Goal: Task Accomplishment & Management: Manage account settings

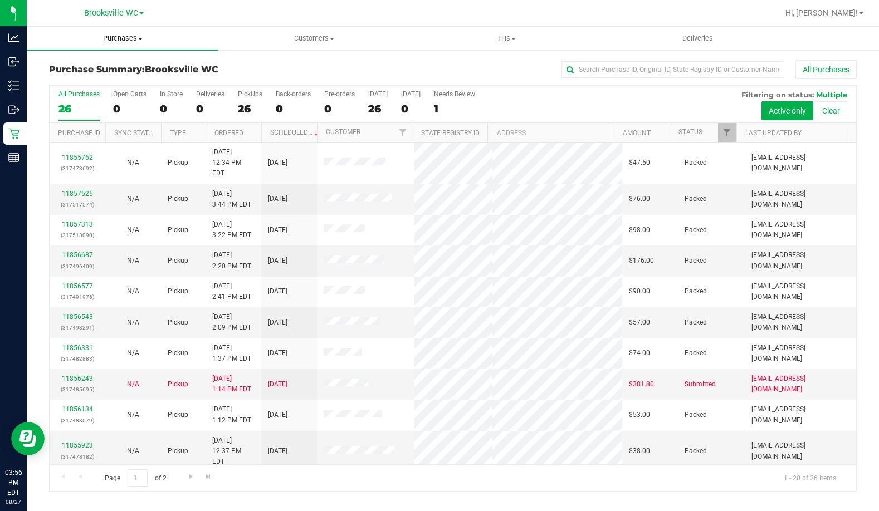
click at [133, 38] on span "Purchases" at bounding box center [123, 38] width 192 height 10
click at [114, 75] on li "Fulfillment" at bounding box center [123, 80] width 192 height 13
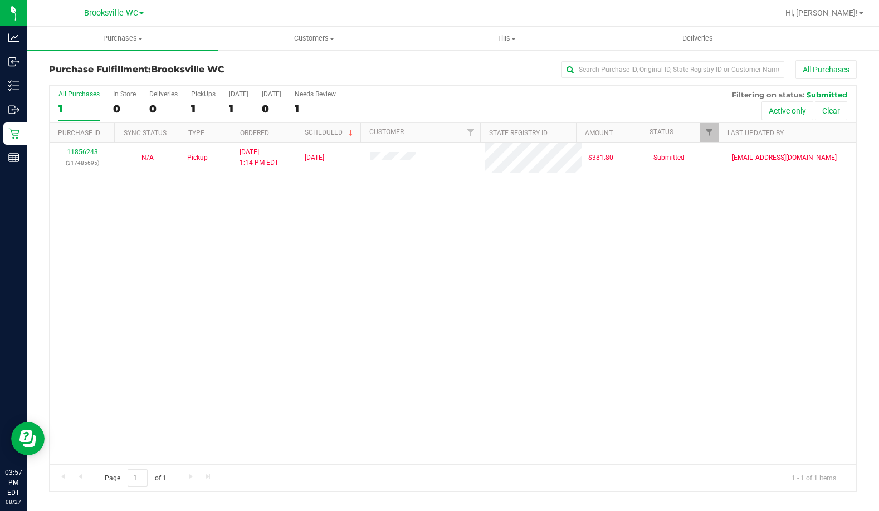
drag, startPoint x: 140, startPoint y: 221, endPoint x: 144, endPoint y: 213, distance: 8.7
click at [140, 221] on div "11856243 (317485695) N/A Pickup 8/27/2025 1:14 PM EDT 8/27/2025 $381.80 Submitt…" at bounding box center [453, 304] width 807 height 322
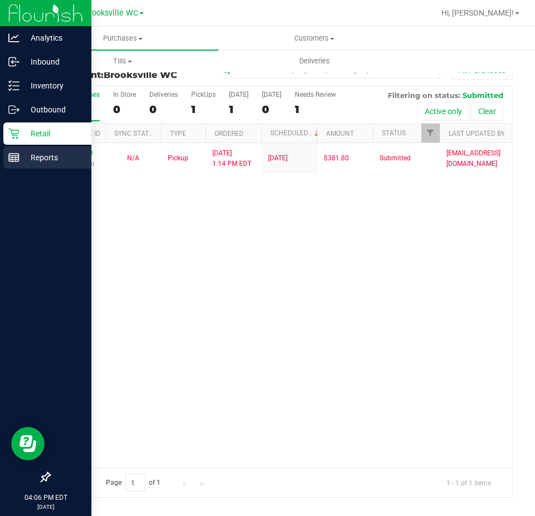
click at [4, 169] on link "Reports" at bounding box center [45, 159] width 91 height 24
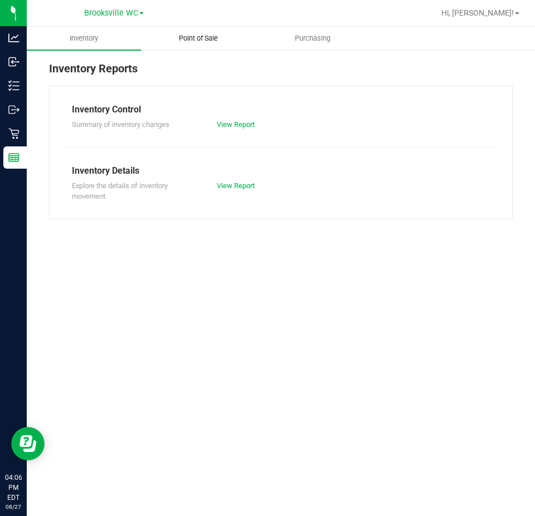
click at [184, 35] on span "Point of Sale" at bounding box center [198, 38] width 69 height 10
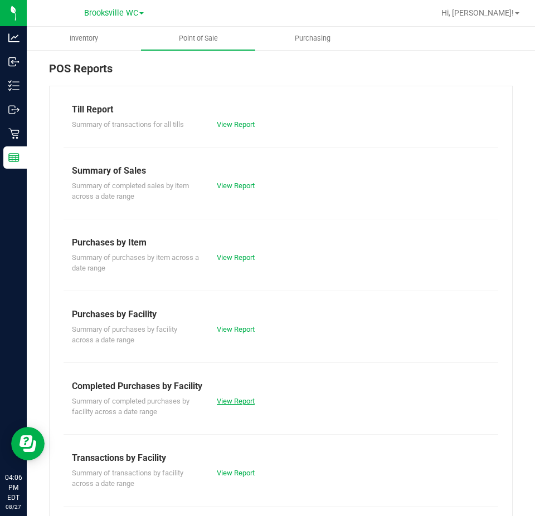
click at [235, 399] on link "View Report" at bounding box center [236, 401] width 38 height 8
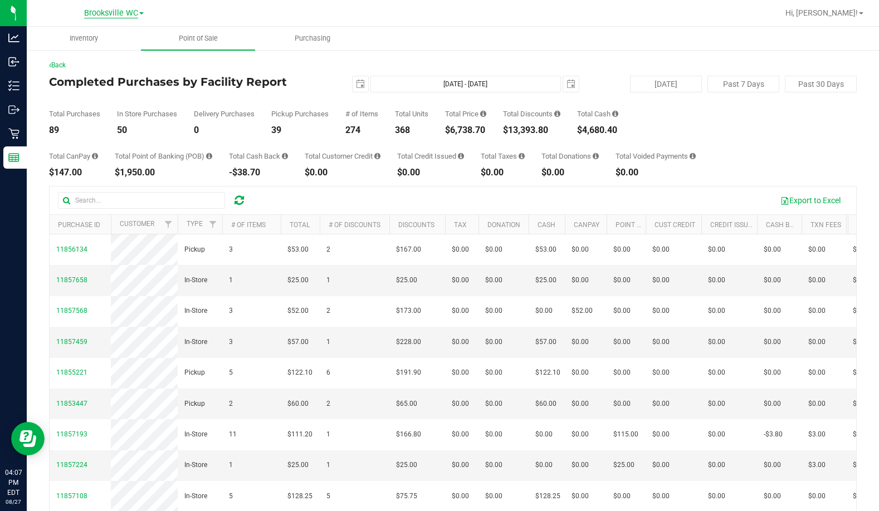
click at [106, 12] on span "Brooksville WC" at bounding box center [111, 13] width 54 height 10
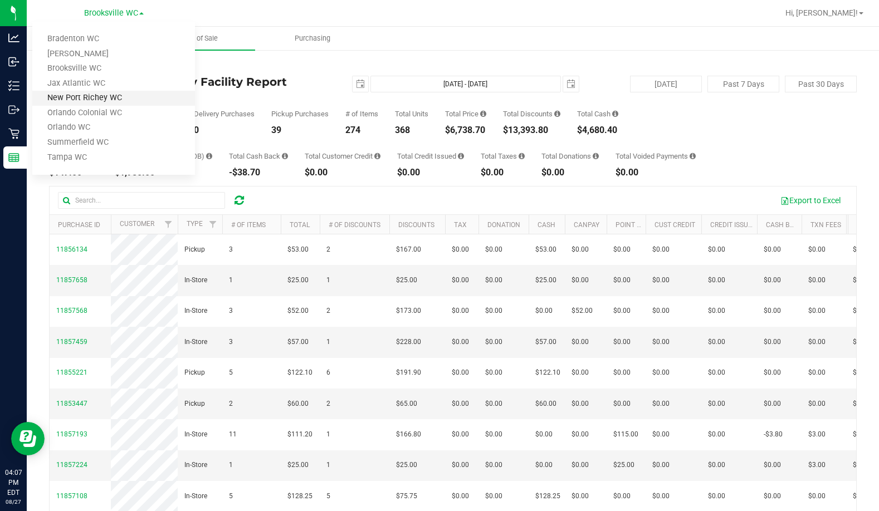
click at [99, 101] on link "New Port Richey WC" at bounding box center [113, 98] width 163 height 15
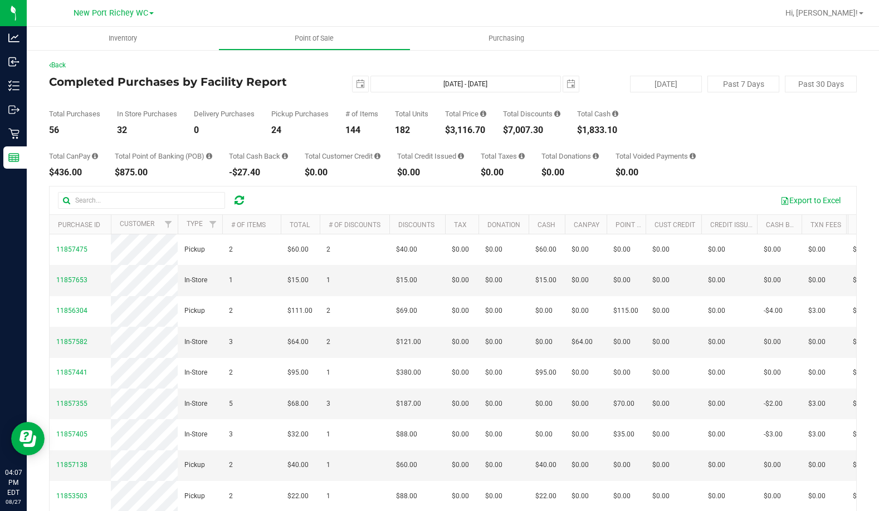
click at [140, 18] on div "New Port Richey WC Bradenton WC Brandon WC Brooksville WC Jax Atlantic WC New P…" at bounding box center [114, 12] width 80 height 13
click at [140, 11] on span "New Port Richey WC" at bounding box center [111, 13] width 75 height 10
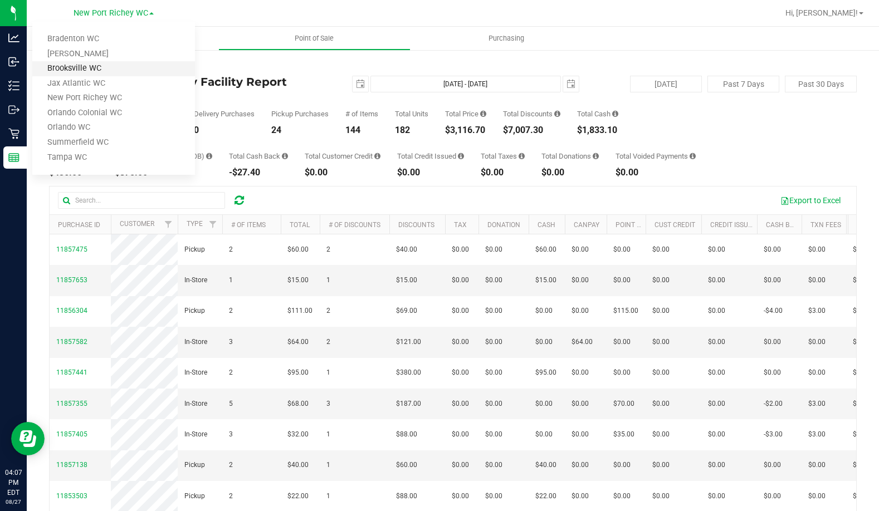
click at [121, 65] on link "Brooksville WC" at bounding box center [113, 68] width 163 height 15
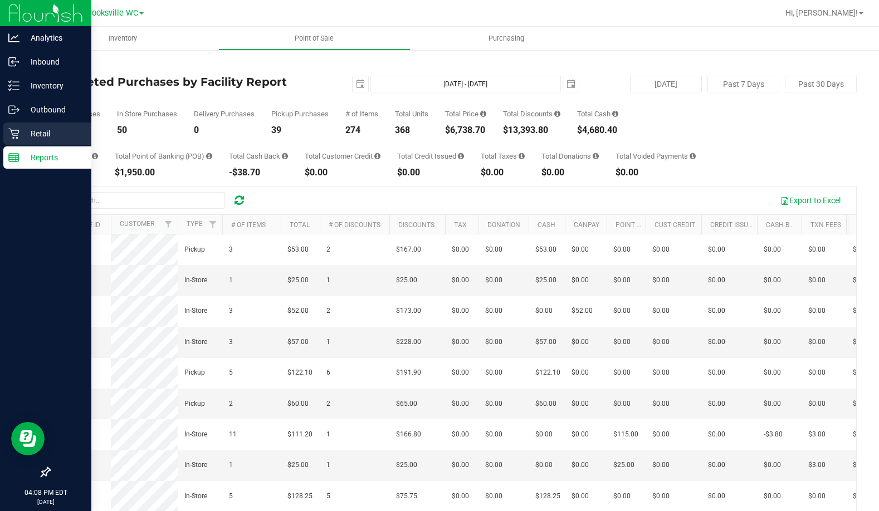
click at [30, 136] on p "Retail" at bounding box center [52, 133] width 67 height 13
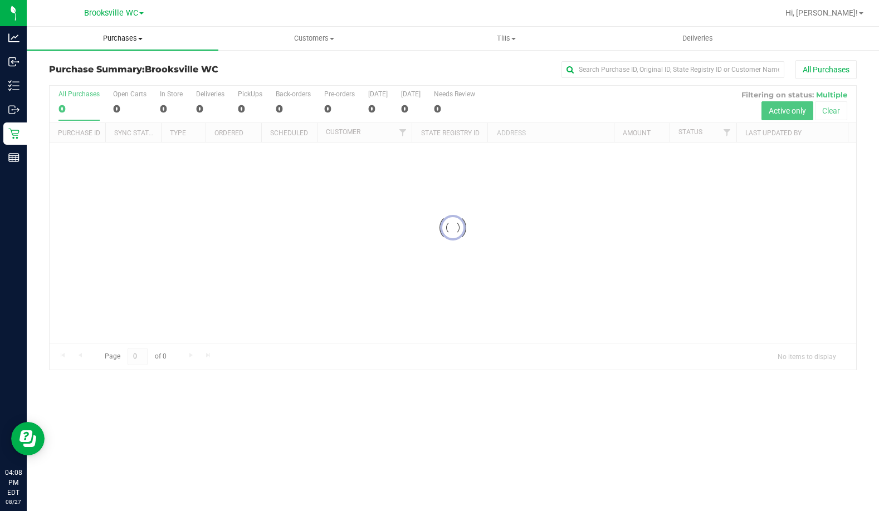
click at [122, 41] on span "Purchases" at bounding box center [123, 38] width 192 height 10
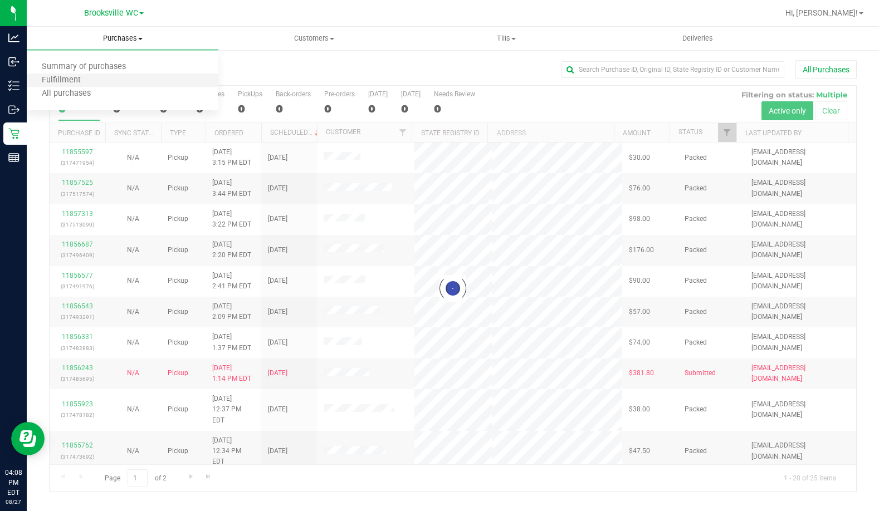
click at [109, 82] on li "Fulfillment" at bounding box center [123, 80] width 192 height 13
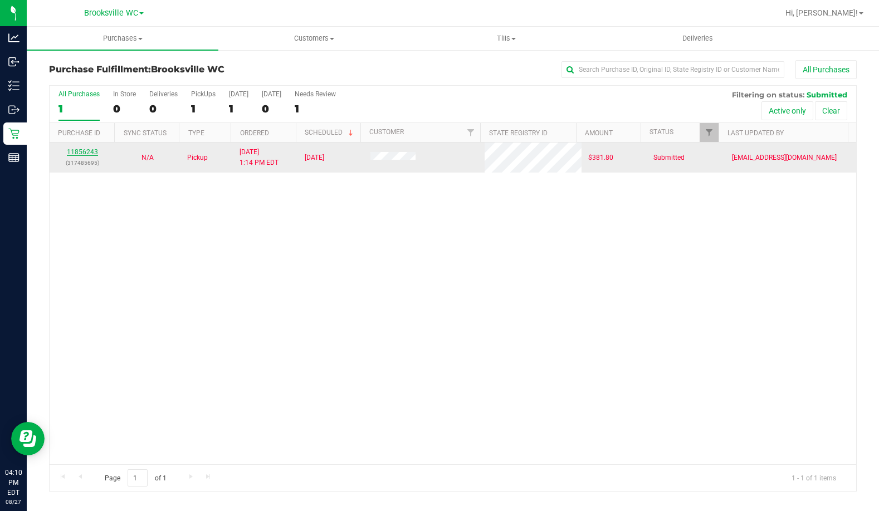
click at [76, 151] on link "11856243" at bounding box center [82, 152] width 31 height 8
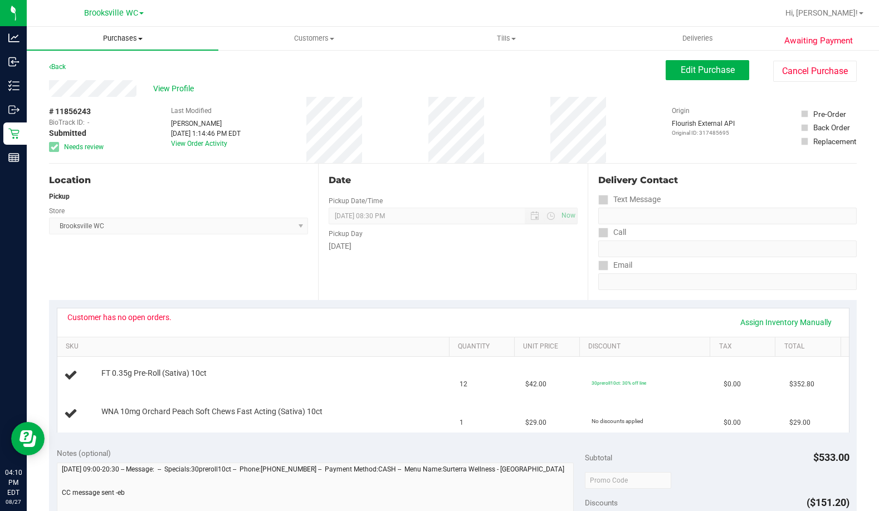
click at [123, 43] on uib-tab-heading "Purchases Summary of purchases Fulfillment All purchases" at bounding box center [123, 38] width 192 height 23
click at [104, 85] on li "Fulfillment" at bounding box center [123, 80] width 192 height 13
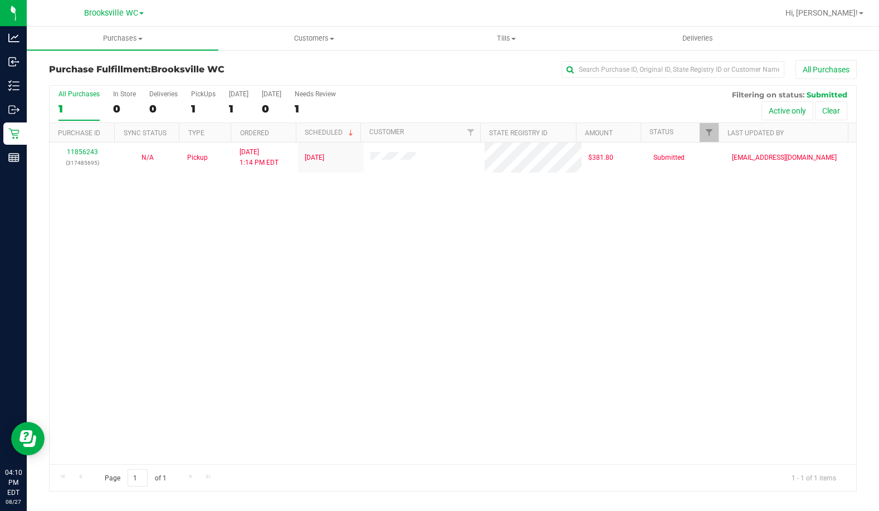
click at [257, 270] on div "11856243 (317485695) N/A Pickup 8/27/2025 1:14 PM EDT 8/27/2025 $381.80 Submitt…" at bounding box center [453, 304] width 807 height 322
click at [283, 291] on div "11856243 (317485695) N/A Pickup 8/27/2025 1:14 PM EDT 8/27/2025 $381.80 Submitt…" at bounding box center [453, 304] width 807 height 322
click at [288, 281] on div "11856243 (317485695) N/A Pickup 8/27/2025 1:14 PM EDT 8/27/2025 $381.80 Submitt…" at bounding box center [453, 304] width 807 height 322
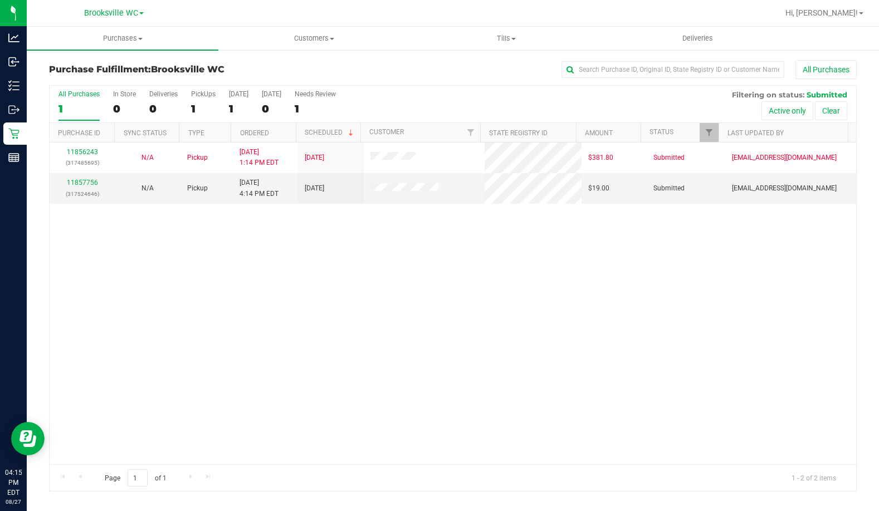
click at [142, 323] on div "11856243 (317485695) N/A Pickup 8/27/2025 1:14 PM EDT 8/27/2025 $381.80 Submitt…" at bounding box center [453, 304] width 807 height 322
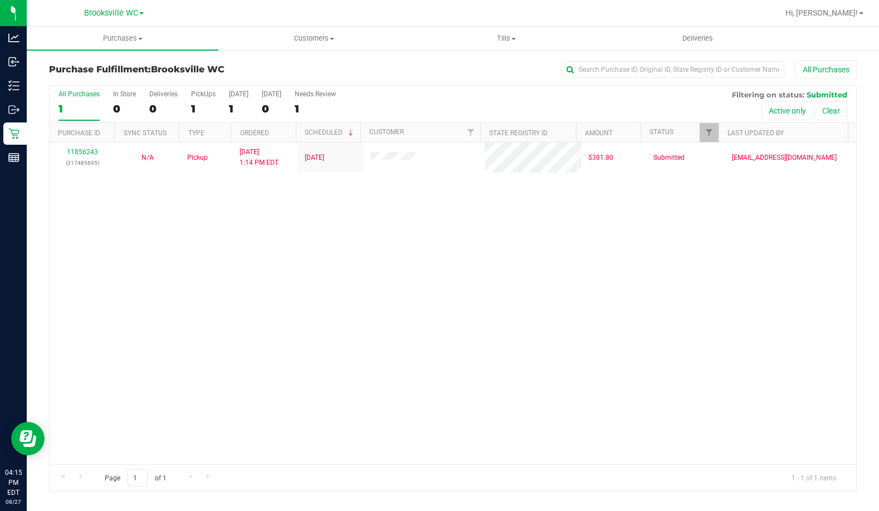
click at [173, 261] on div "11856243 (317485695) N/A Pickup 8/27/2025 1:14 PM EDT 8/27/2025 $381.80 Submitt…" at bounding box center [453, 304] width 807 height 322
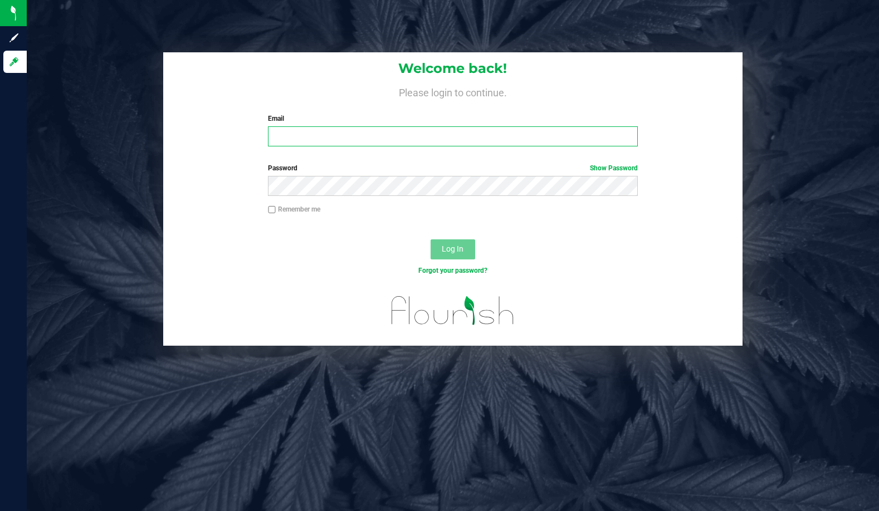
click at [315, 138] on input "Email" at bounding box center [452, 136] width 369 height 20
type input "[PERSON_NAME][EMAIL_ADDRESS][DOMAIN_NAME]"
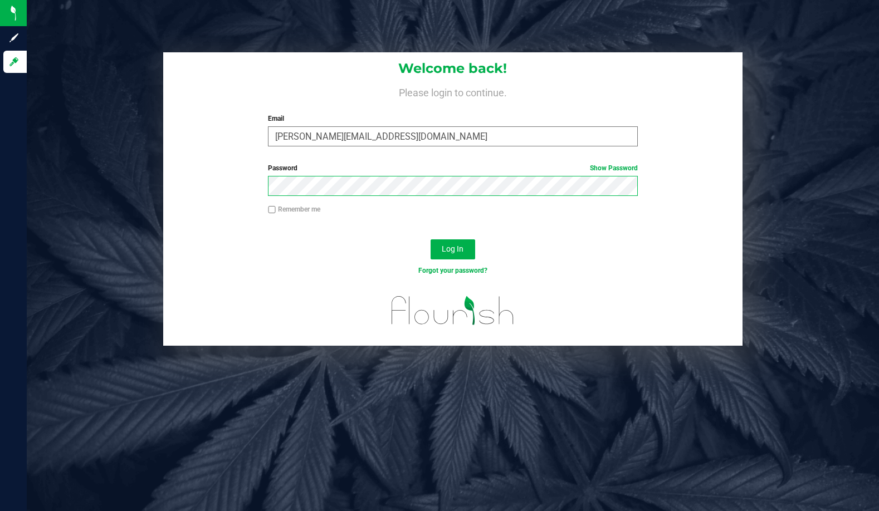
click at [431, 240] on button "Log In" at bounding box center [453, 250] width 45 height 20
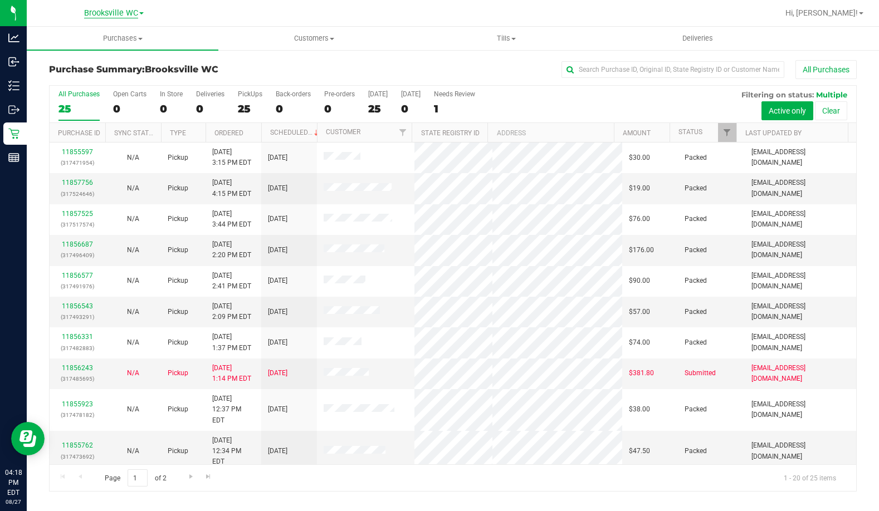
click at [130, 16] on span "Brooksville WC" at bounding box center [111, 13] width 54 height 10
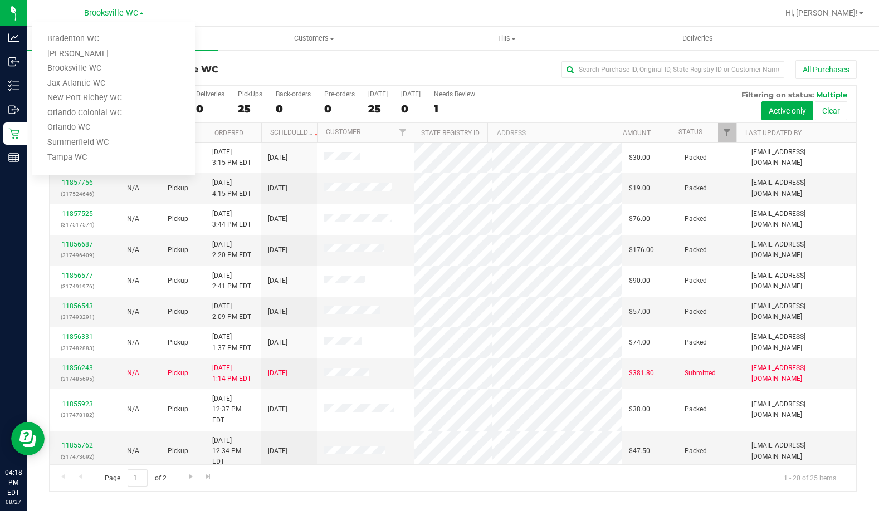
click at [252, 15] on div at bounding box center [488, 13] width 579 height 22
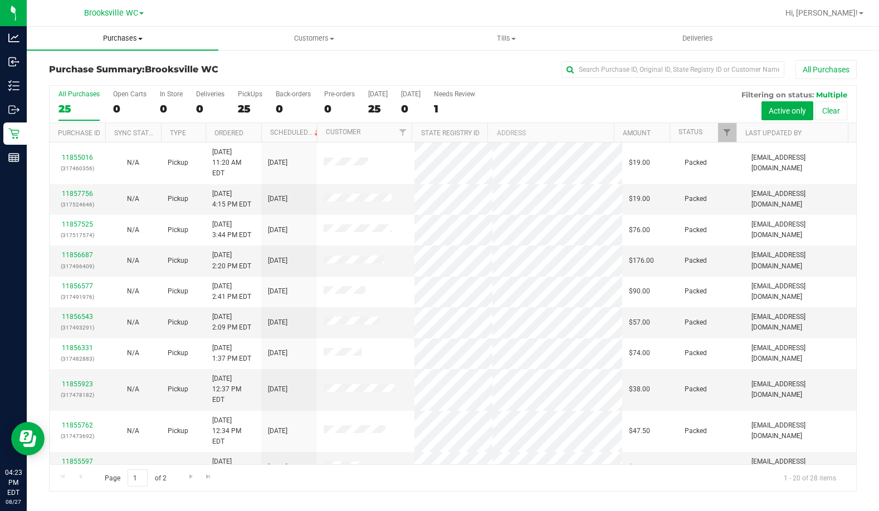
click at [114, 35] on span "Purchases" at bounding box center [123, 38] width 192 height 10
click at [115, 77] on li "Fulfillment" at bounding box center [123, 80] width 192 height 13
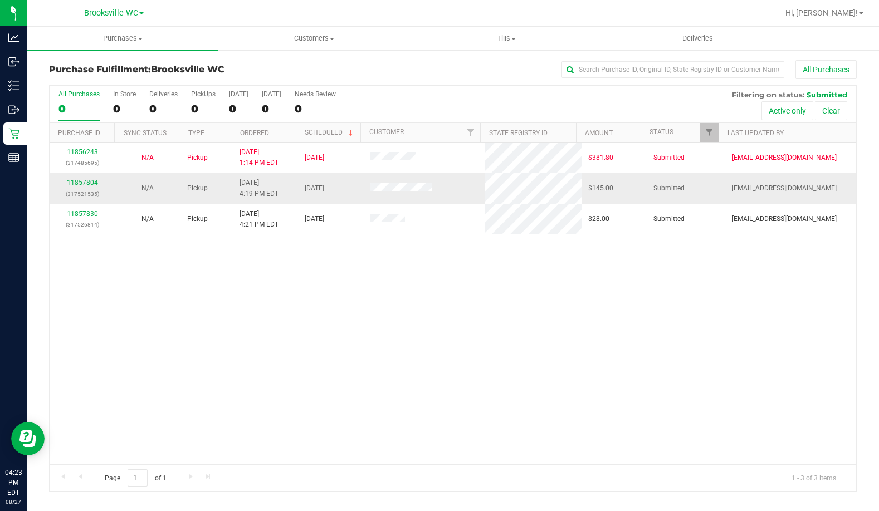
click at [64, 177] on td "11857804 (317521535)" at bounding box center [82, 188] width 65 height 31
click at [79, 182] on link "11857804" at bounding box center [82, 183] width 31 height 8
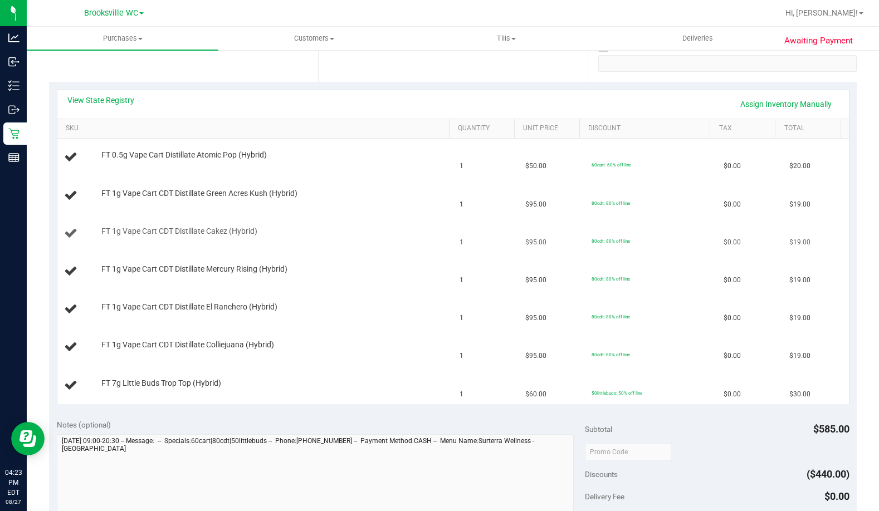
scroll to position [223, 0]
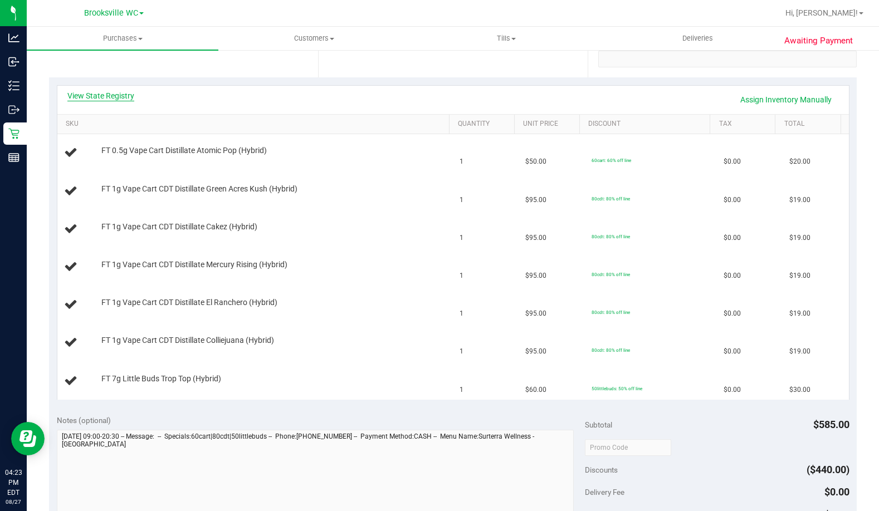
click at [100, 97] on link "View State Registry" at bounding box center [100, 95] width 67 height 11
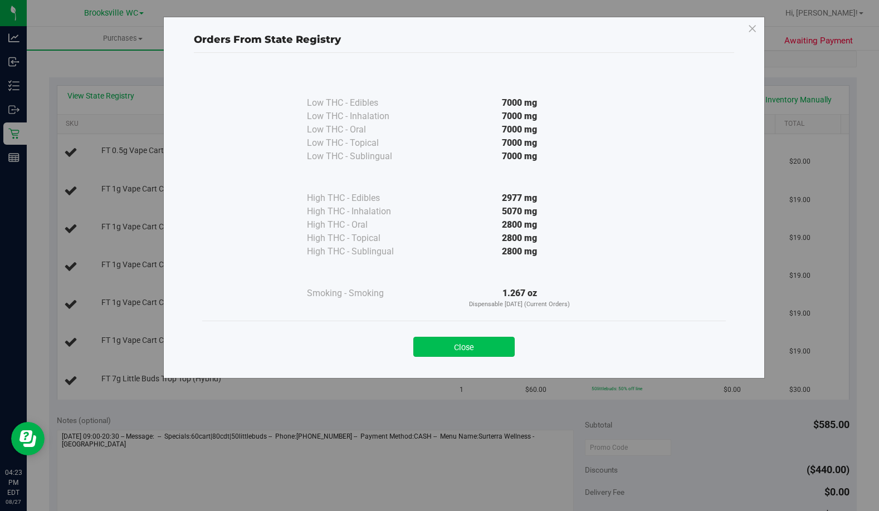
click at [456, 349] on button "Close" at bounding box center [463, 347] width 101 height 20
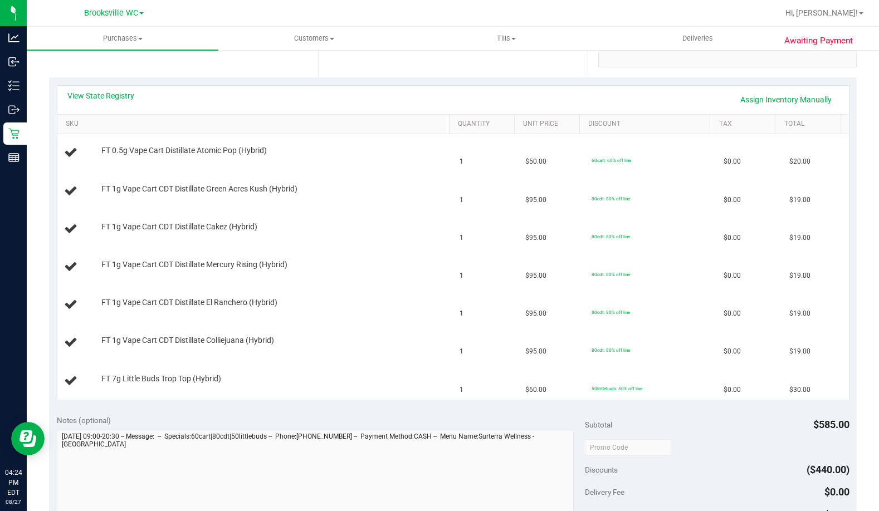
click at [111, 89] on div "View State Registry Assign Inventory Manually" at bounding box center [453, 100] width 792 height 28
click at [112, 92] on link "View State Registry" at bounding box center [100, 95] width 67 height 11
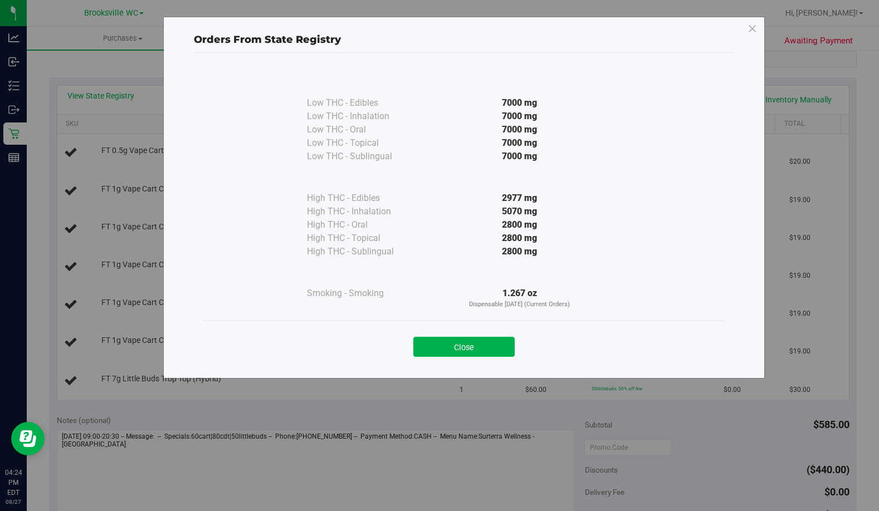
drag, startPoint x: 564, startPoint y: 253, endPoint x: 540, endPoint y: 319, distance: 69.4
click at [564, 253] on div "2800 mg" at bounding box center [519, 251] width 203 height 13
click at [509, 351] on button "Close" at bounding box center [463, 347] width 101 height 20
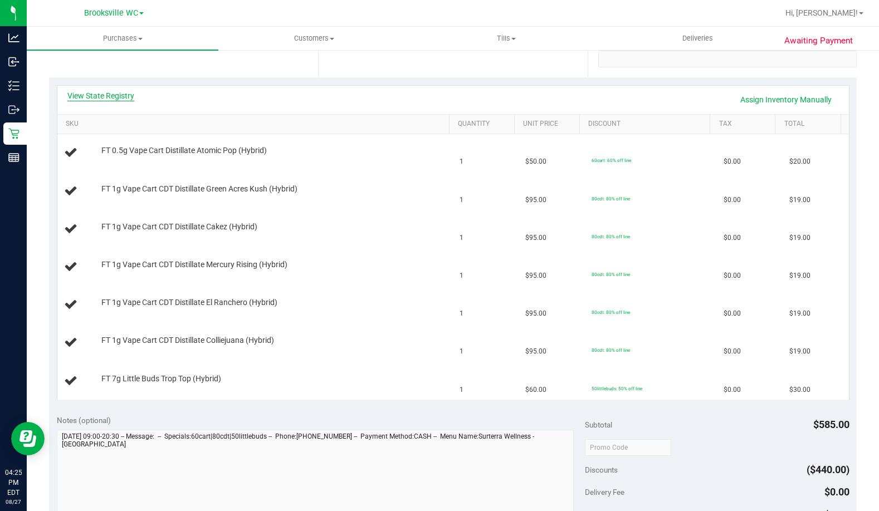
click at [100, 101] on link "View State Registry" at bounding box center [100, 95] width 67 height 11
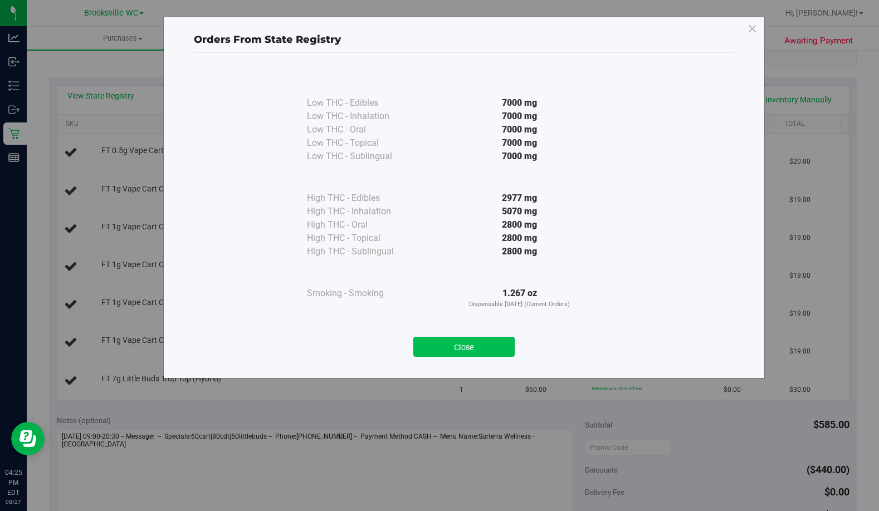
click at [465, 349] on button "Close" at bounding box center [463, 347] width 101 height 20
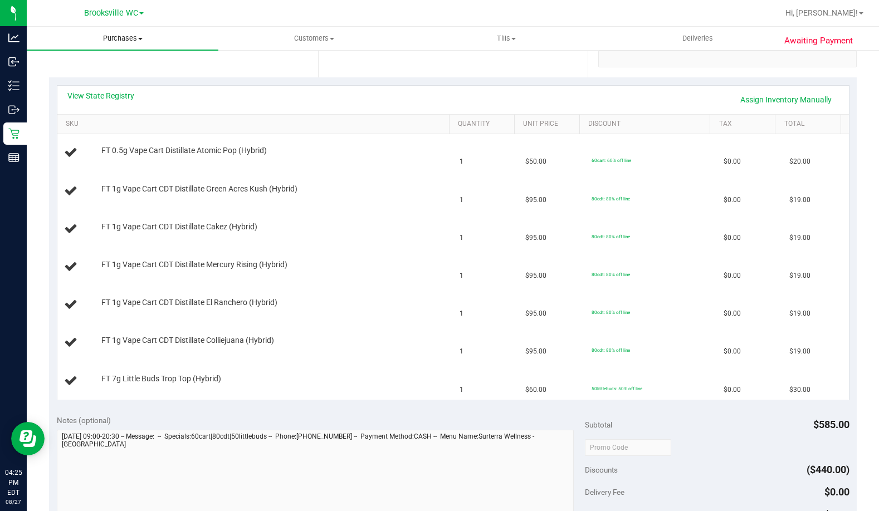
click at [113, 35] on span "Purchases" at bounding box center [123, 38] width 192 height 10
click at [116, 85] on li "Fulfillment" at bounding box center [123, 80] width 192 height 13
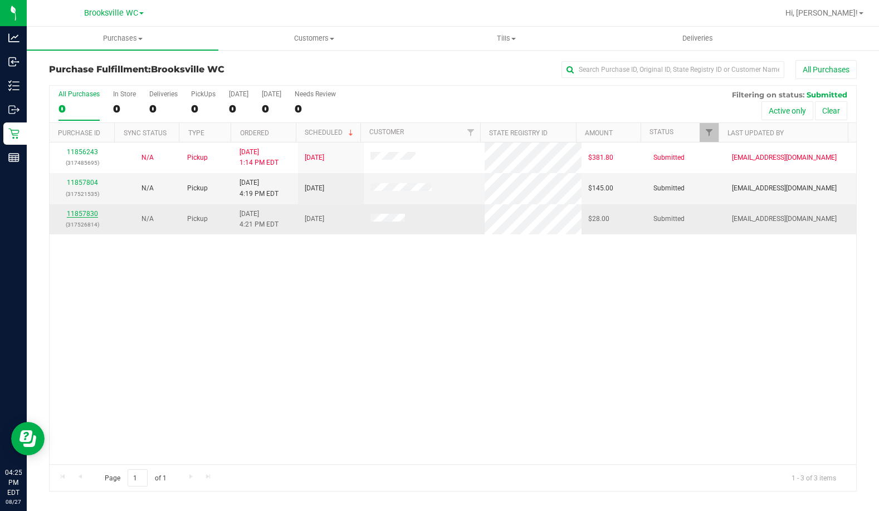
click at [75, 211] on link "11857830" at bounding box center [82, 214] width 31 height 8
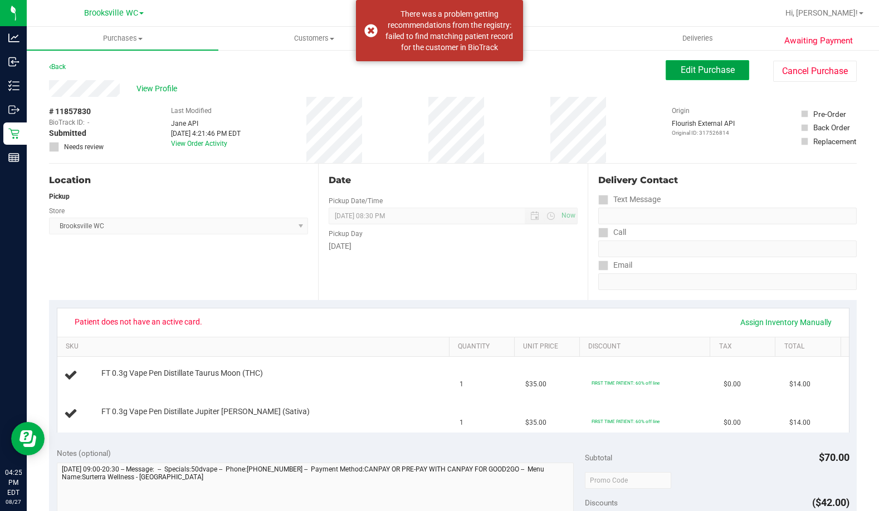
click at [681, 68] on span "Edit Purchase" at bounding box center [708, 70] width 54 height 11
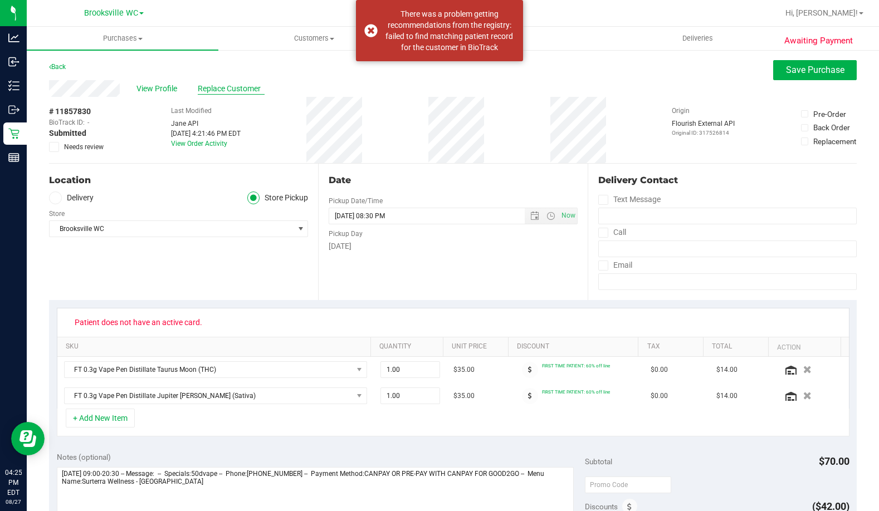
click at [211, 93] on span "Replace Customer" at bounding box center [231, 89] width 67 height 12
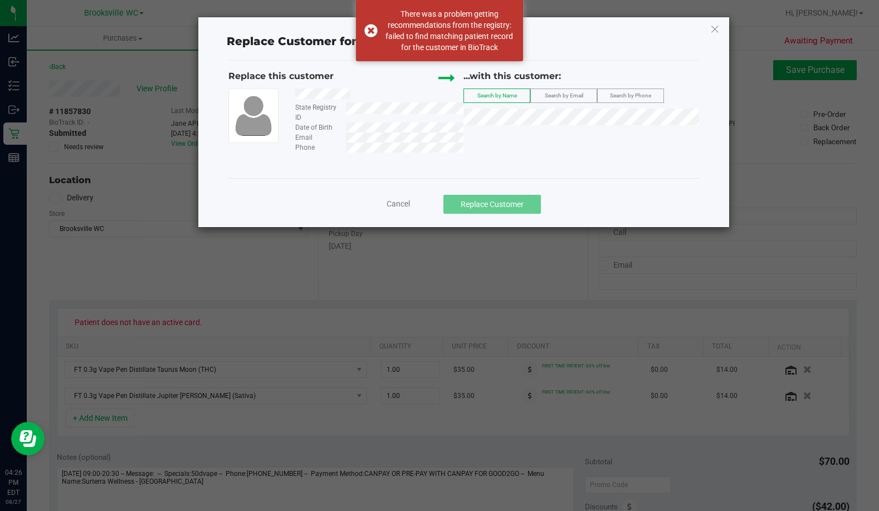
click at [437, 165] on div "Replace this customer State Registry ID Date of Birth Email Phone ...with this …" at bounding box center [463, 120] width 471 height 118
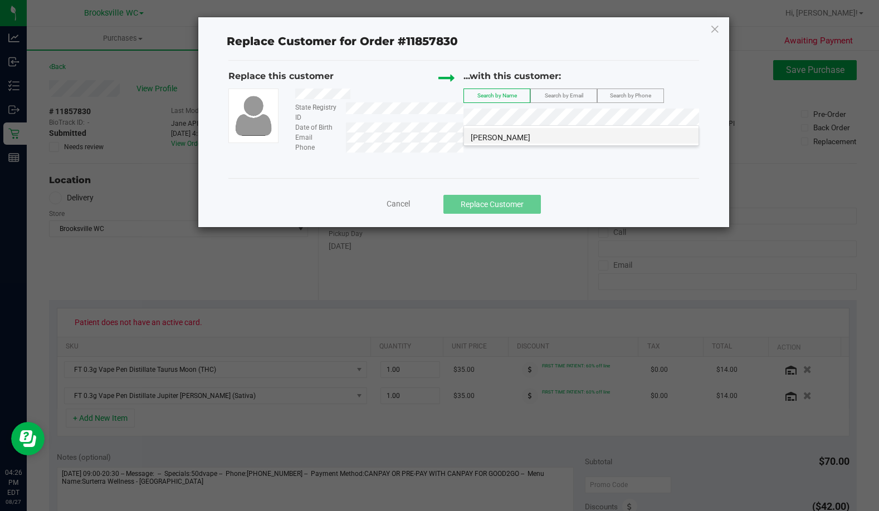
click at [514, 137] on span "ERIKA LESTER" at bounding box center [501, 137] width 60 height 9
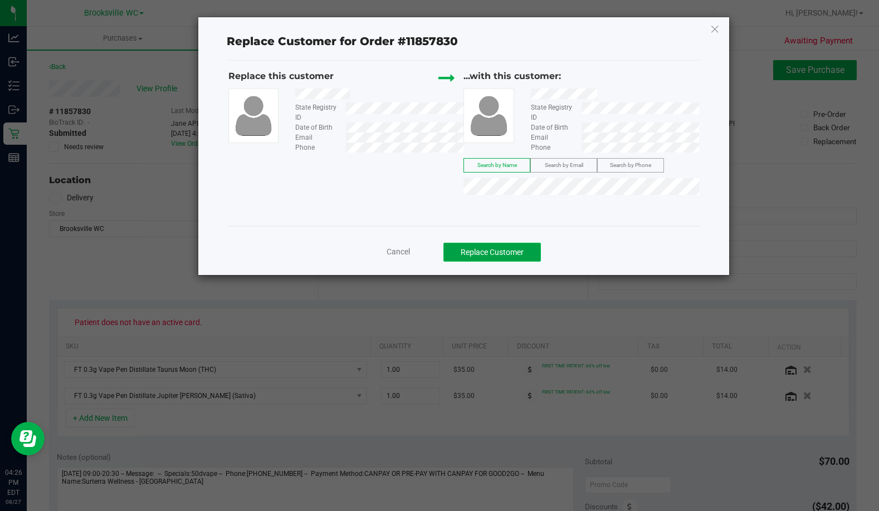
click at [533, 245] on button "Replace Customer" at bounding box center [491, 252] width 97 height 19
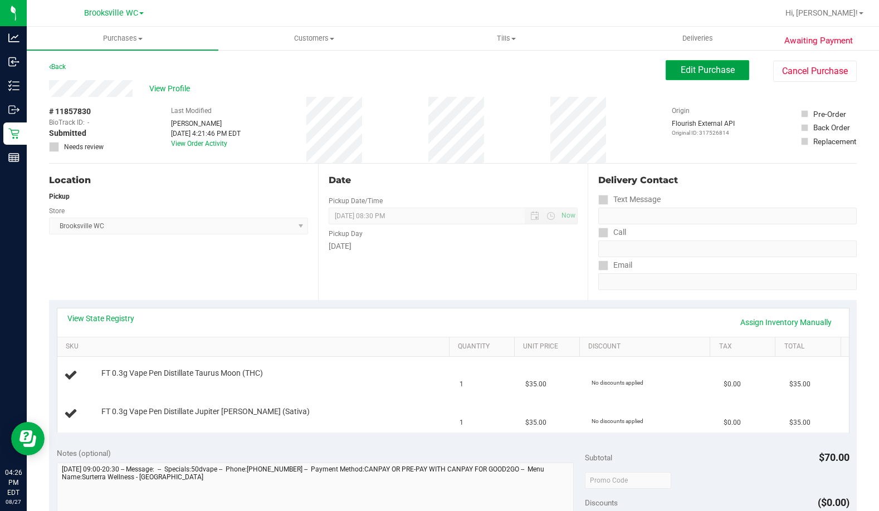
click at [700, 70] on span "Edit Purchase" at bounding box center [708, 70] width 54 height 11
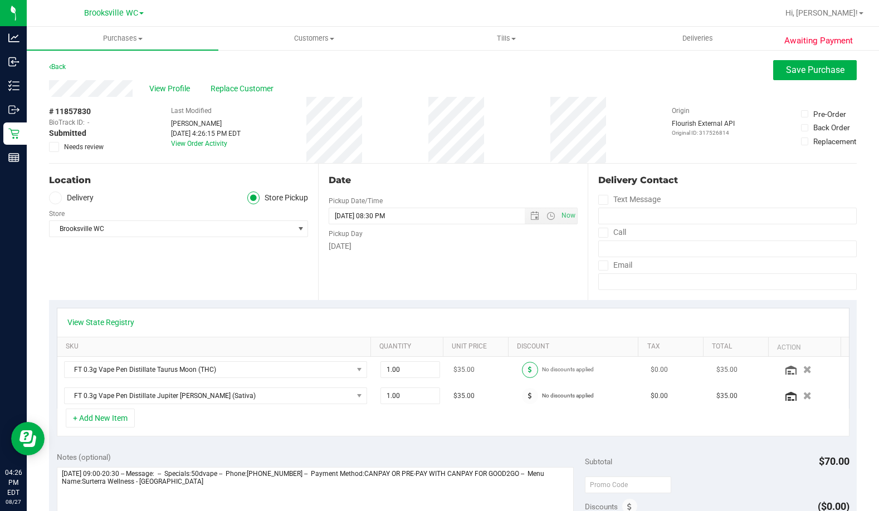
click at [523, 377] on span at bounding box center [530, 370] width 16 height 16
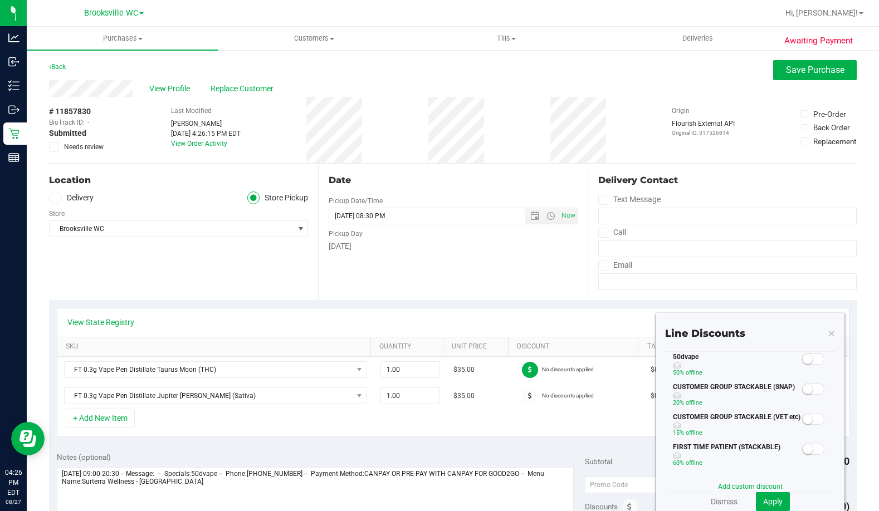
click at [791, 355] on div "50dvape 50% off line" at bounding box center [732, 367] width 135 height 30
click at [803, 362] on small at bounding box center [808, 359] width 10 height 10
click at [768, 495] on button "Apply" at bounding box center [773, 501] width 34 height 19
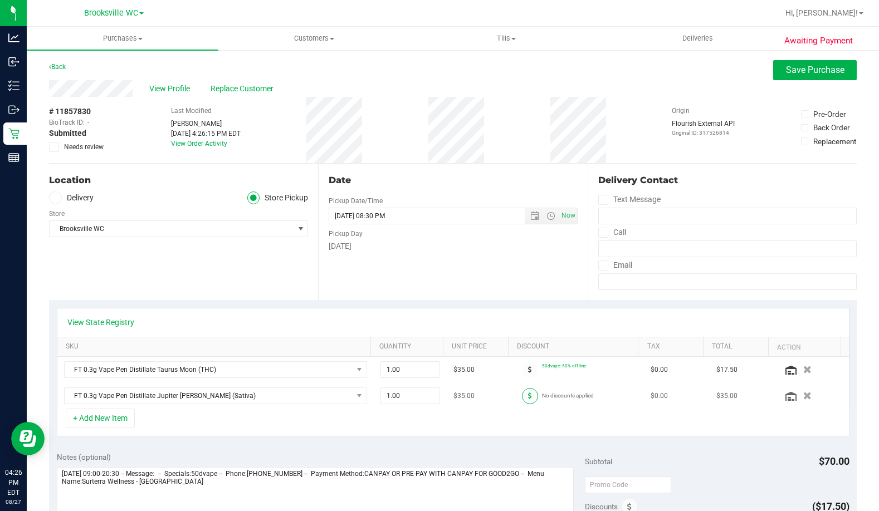
click at [526, 399] on span at bounding box center [530, 396] width 16 height 16
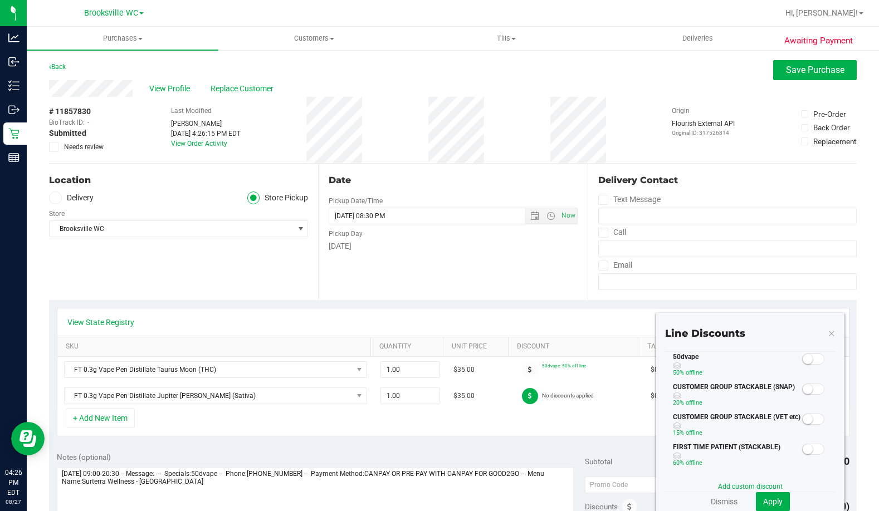
click at [803, 359] on small at bounding box center [808, 359] width 10 height 10
click at [763, 505] on span "Apply" at bounding box center [772, 501] width 19 height 9
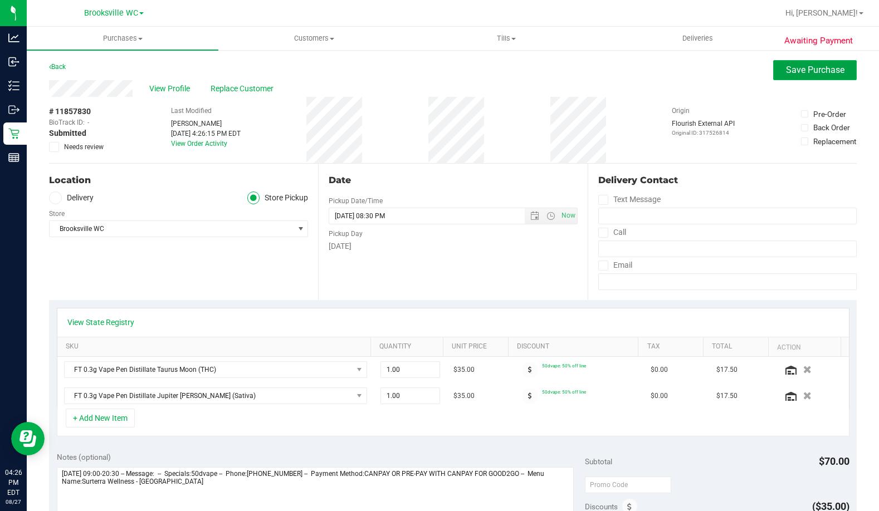
click at [786, 74] on span "Save Purchase" at bounding box center [815, 70] width 58 height 11
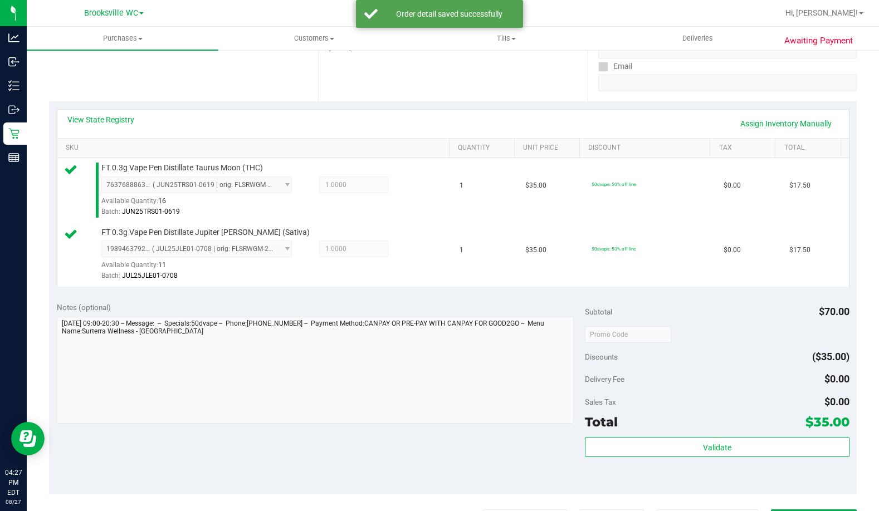
scroll to position [279, 0]
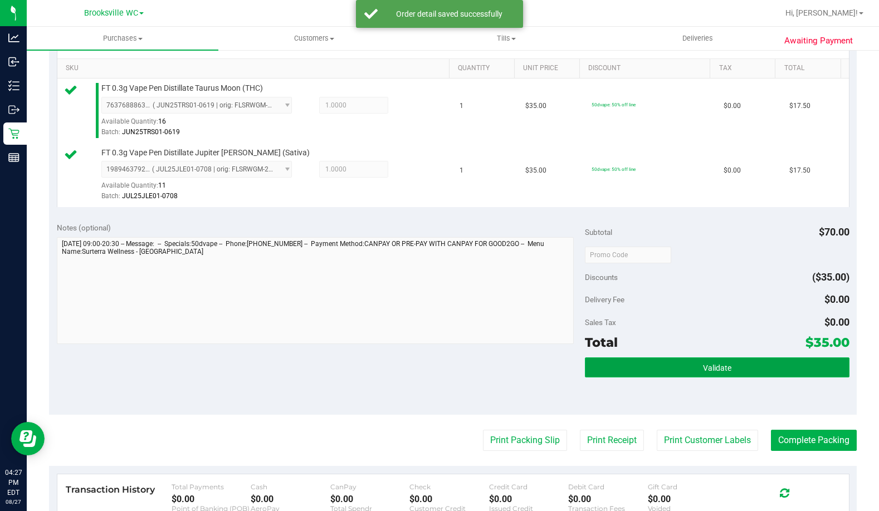
click at [671, 377] on button "Validate" at bounding box center [717, 368] width 264 height 20
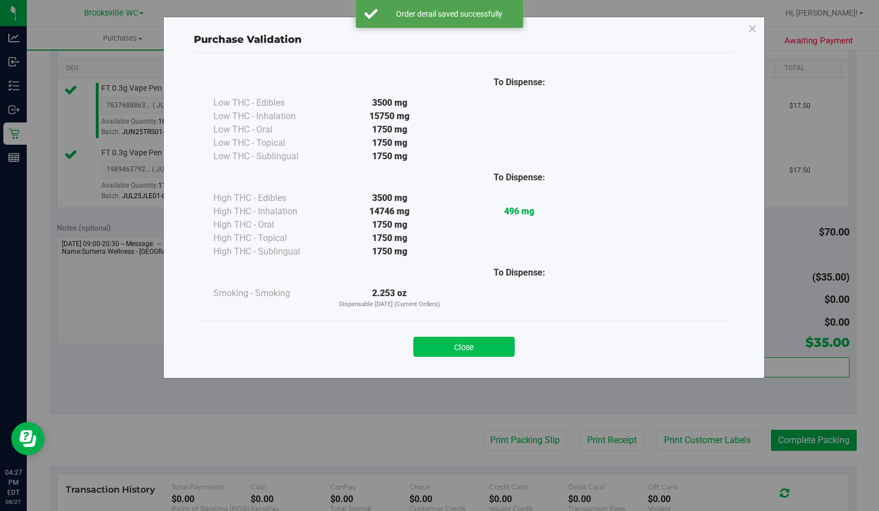
click at [496, 350] on button "Close" at bounding box center [463, 347] width 101 height 20
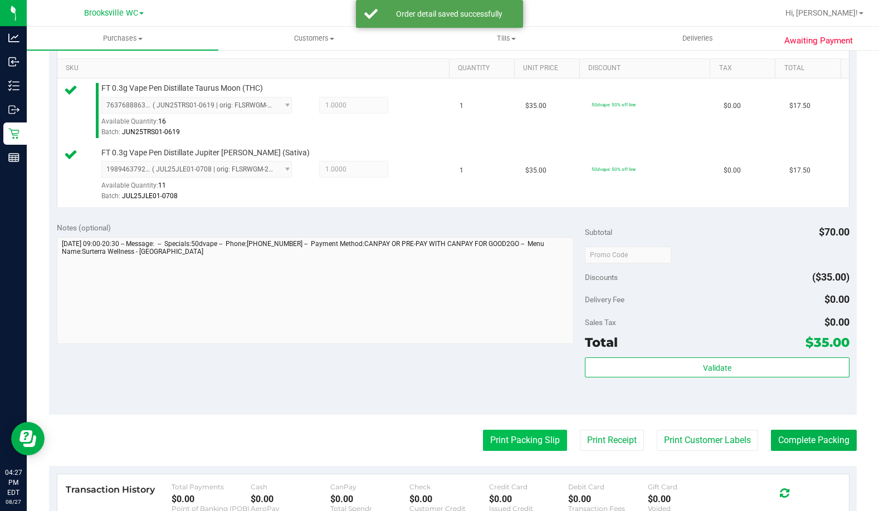
click at [535, 450] on button "Print Packing Slip" at bounding box center [525, 440] width 84 height 21
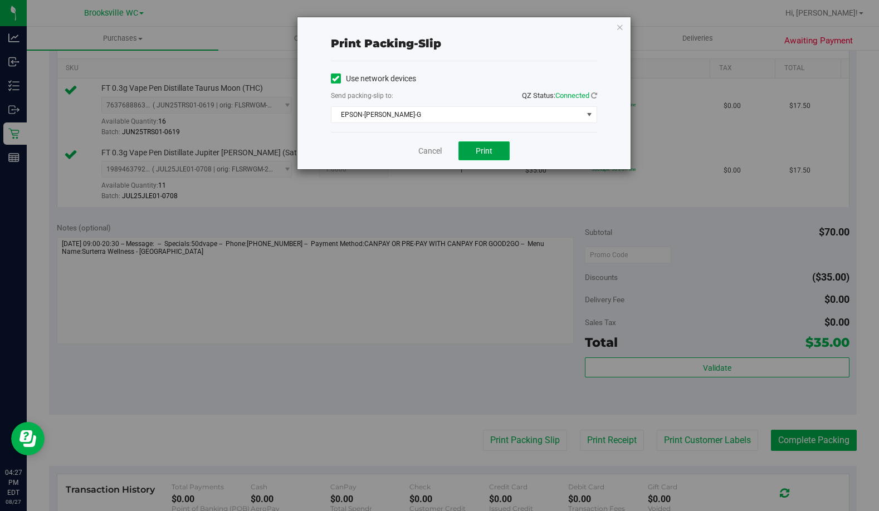
click at [491, 155] on span "Print" at bounding box center [484, 151] width 17 height 9
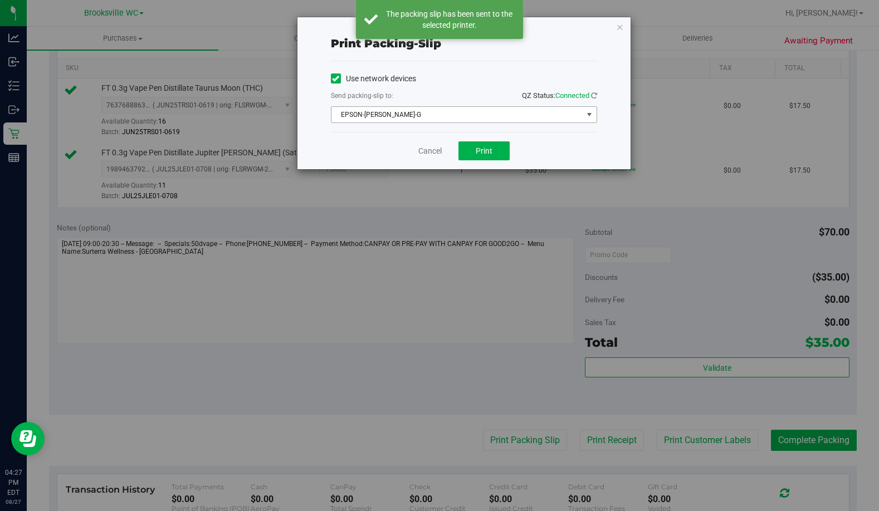
click at [464, 115] on span "EPSON-BECKY-G" at bounding box center [456, 115] width 251 height 16
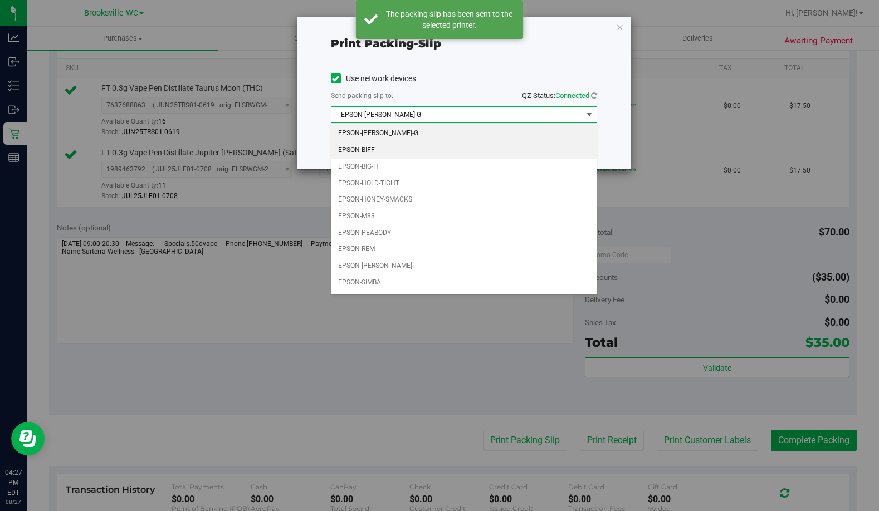
click at [421, 157] on li "EPSON-BIFF" at bounding box center [463, 150] width 265 height 17
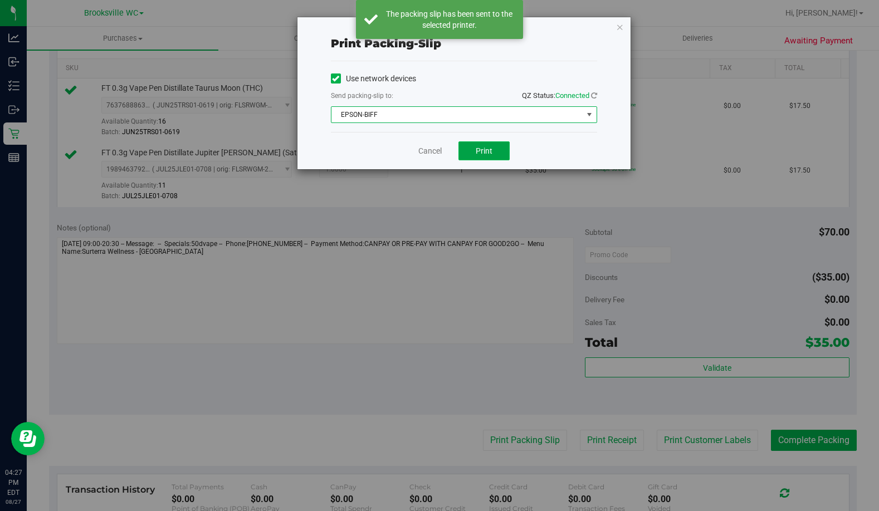
click at [480, 147] on span "Print" at bounding box center [484, 151] width 17 height 9
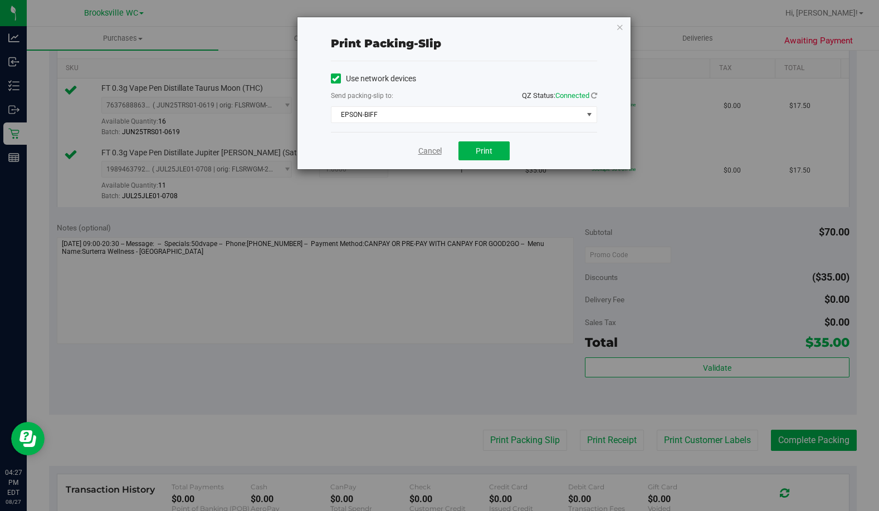
click at [431, 150] on link "Cancel" at bounding box center [429, 151] width 23 height 12
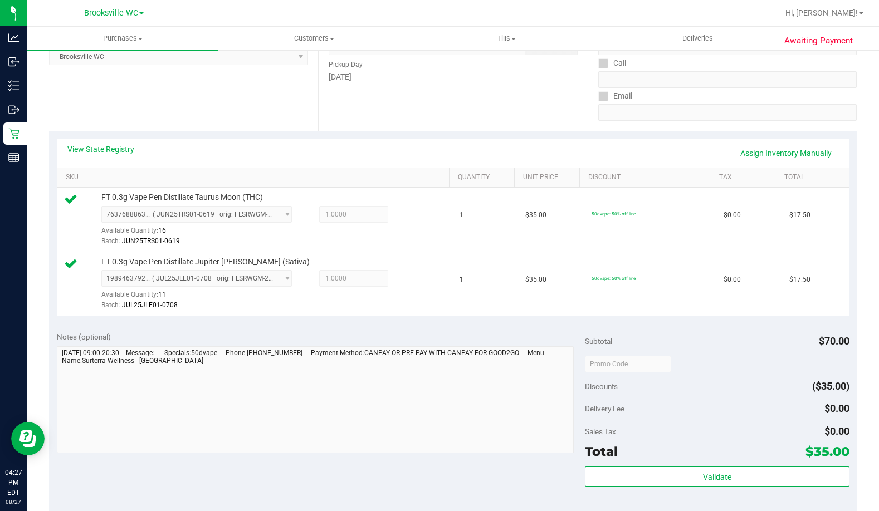
scroll to position [334, 0]
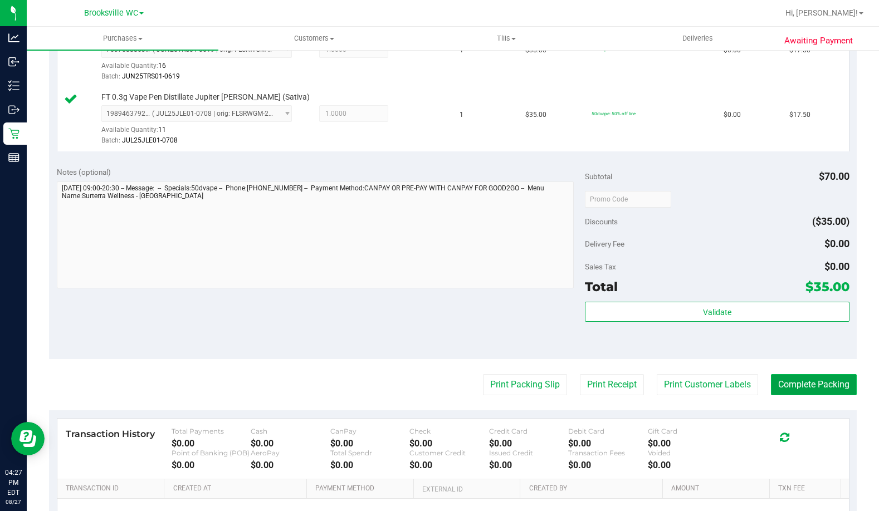
click at [798, 377] on button "Complete Packing" at bounding box center [814, 384] width 86 height 21
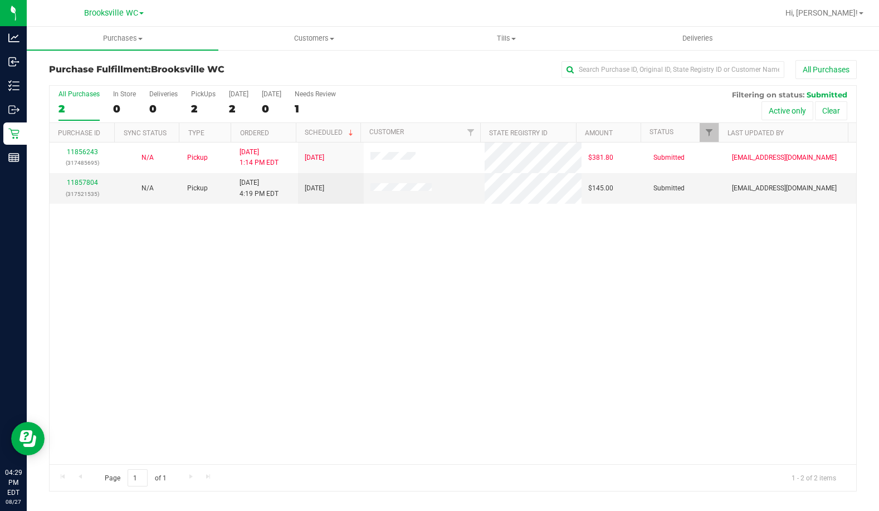
click at [247, 312] on div "11856243 (317485695) N/A Pickup 8/27/2025 1:14 PM EDT 8/27/2025 $381.80 Submitt…" at bounding box center [453, 304] width 807 height 322
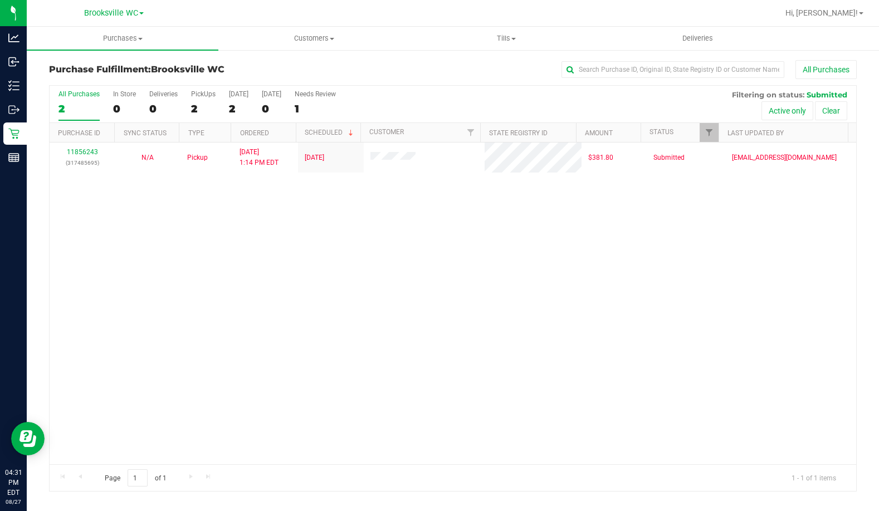
click at [289, 279] on div "11856243 (317485695) N/A Pickup 8/27/2025 1:14 PM EDT 8/27/2025 $381.80 Submitt…" at bounding box center [453, 304] width 807 height 322
click at [129, 254] on div "11856243 (317485695) N/A Pickup 8/27/2025 1:14 PM EDT 8/27/2025 $381.80 Submitt…" at bounding box center [453, 304] width 807 height 322
click at [84, 287] on div "11856243 (317485695) N/A Pickup 8/27/2025 1:14 PM EDT 8/27/2025 $381.80 Submitt…" at bounding box center [453, 304] width 807 height 322
click at [258, 297] on div "11856243 (317485695) N/A Pickup 8/27/2025 1:14 PM EDT 8/27/2025 $381.80 Submitt…" at bounding box center [453, 304] width 807 height 322
click at [129, 248] on div "11856243 (317485695) N/A Pickup 8/27/2025 1:14 PM EDT 8/27/2025 $381.80 Submitt…" at bounding box center [453, 304] width 807 height 322
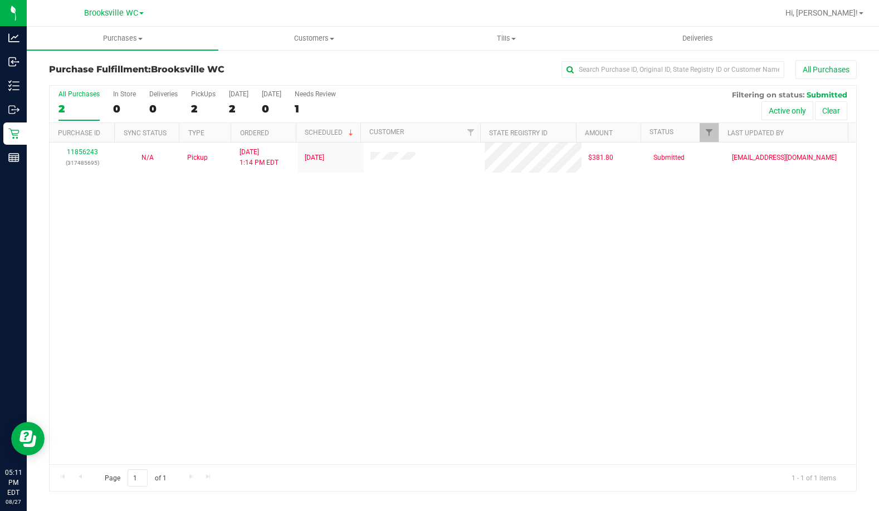
click at [180, 320] on div "11856243 (317485695) N/A Pickup 8/27/2025 1:14 PM EDT 8/27/2025 $381.80 Submitt…" at bounding box center [453, 304] width 807 height 322
click at [187, 312] on div "11856243 (317485695) N/A Pickup 8/27/2025 1:14 PM EDT 8/27/2025 $381.80 Submitt…" at bounding box center [453, 304] width 807 height 322
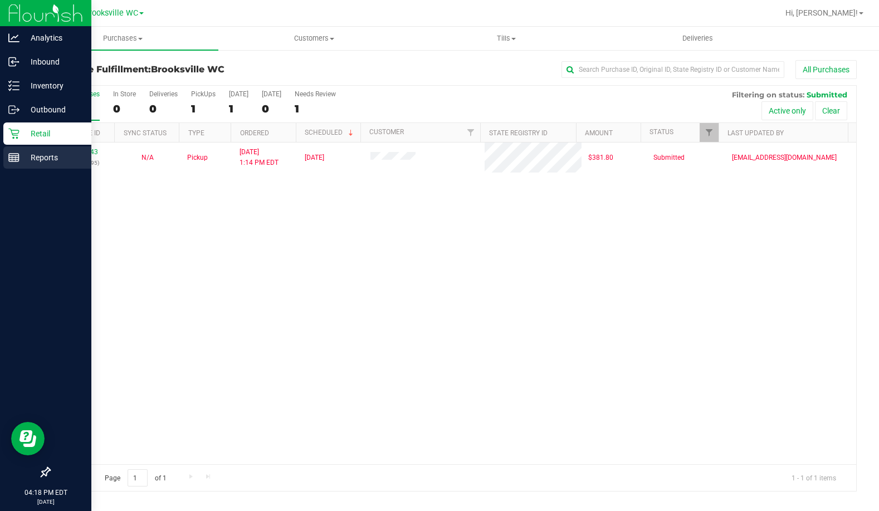
click at [14, 148] on div "Reports" at bounding box center [47, 158] width 88 height 22
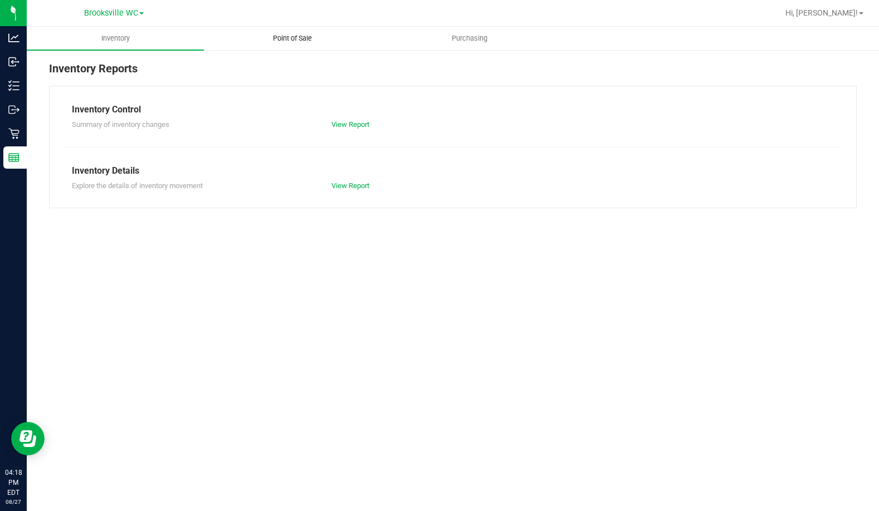
click at [294, 46] on uib-tab-heading "Point of Sale" at bounding box center [292, 38] width 176 height 22
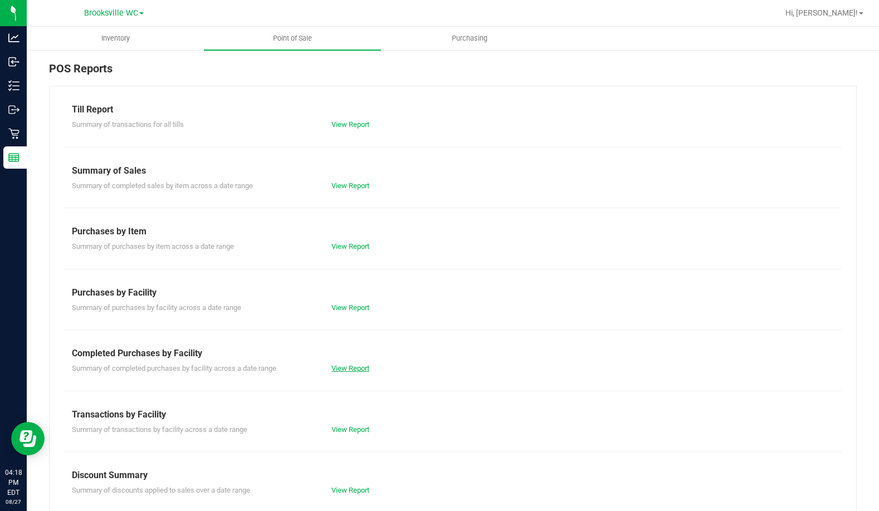
click at [348, 364] on link "View Report" at bounding box center [350, 368] width 38 height 8
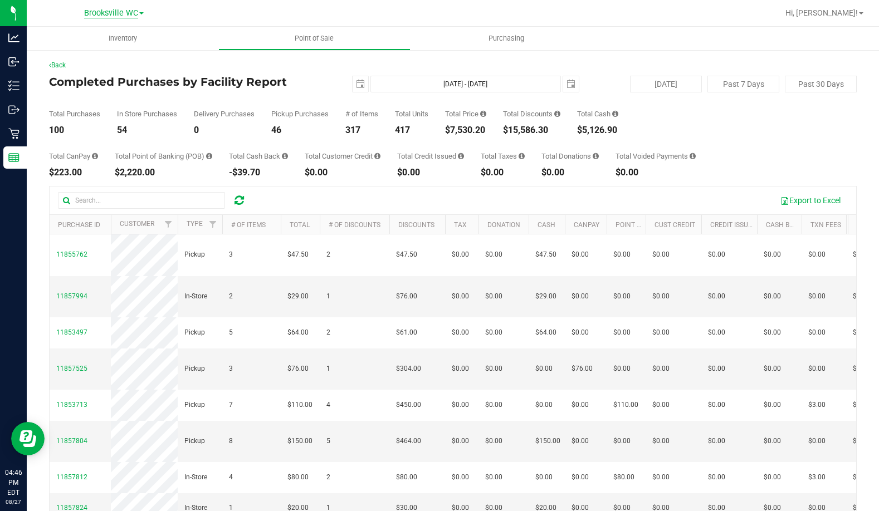
click at [97, 13] on span "Brooksville WC" at bounding box center [111, 13] width 54 height 10
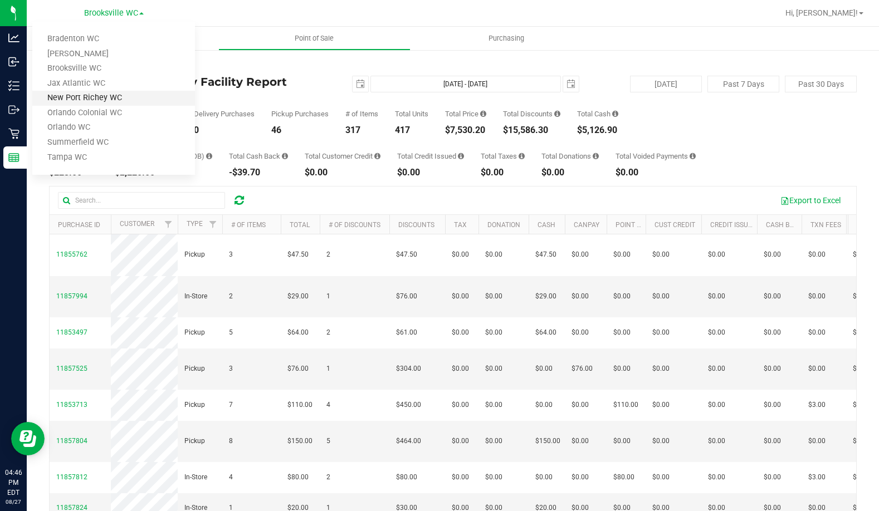
click at [90, 102] on link "New Port Richey WC" at bounding box center [113, 98] width 163 height 15
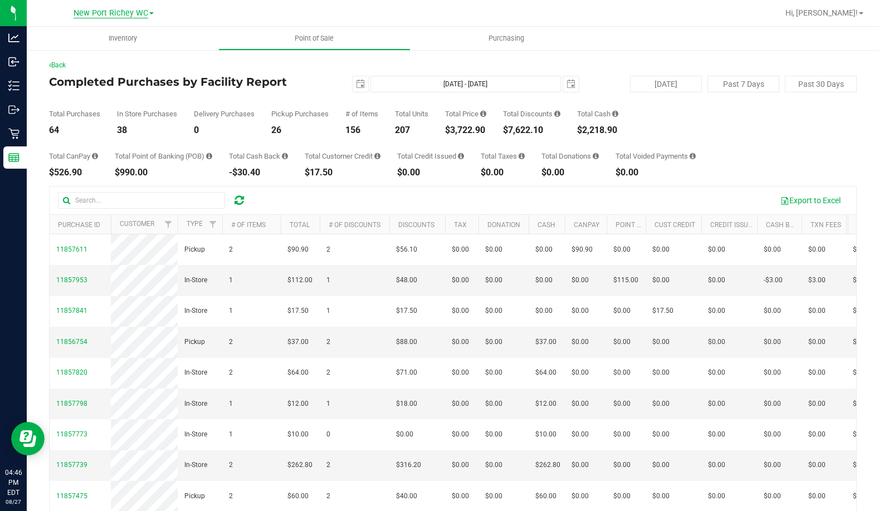
click at [88, 13] on span "New Port Richey WC" at bounding box center [111, 13] width 75 height 10
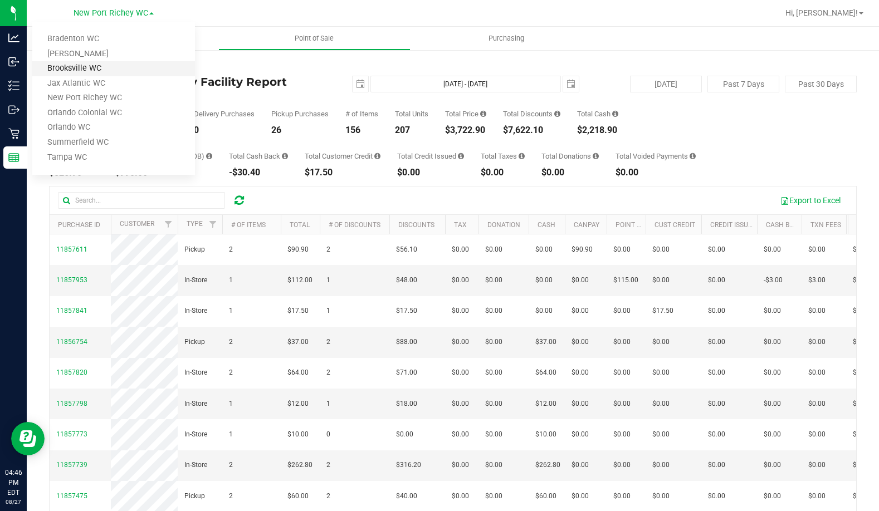
click at [103, 68] on link "Brooksville WC" at bounding box center [113, 68] width 163 height 15
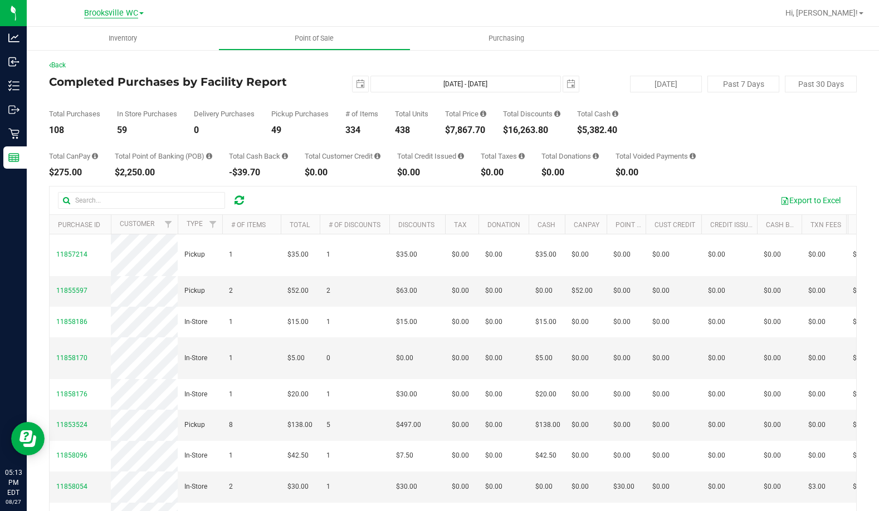
click at [106, 8] on span "Brooksville WC" at bounding box center [111, 13] width 54 height 10
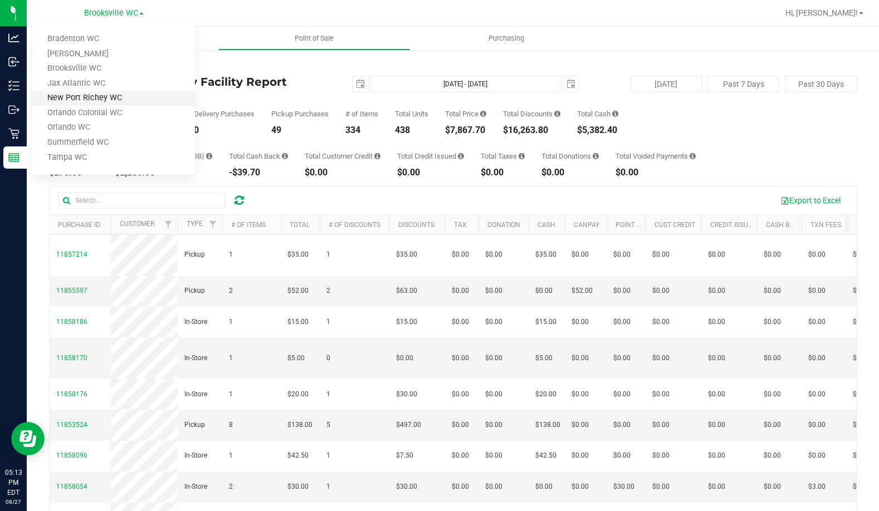
click at [114, 93] on link "New Port Richey WC" at bounding box center [113, 98] width 163 height 15
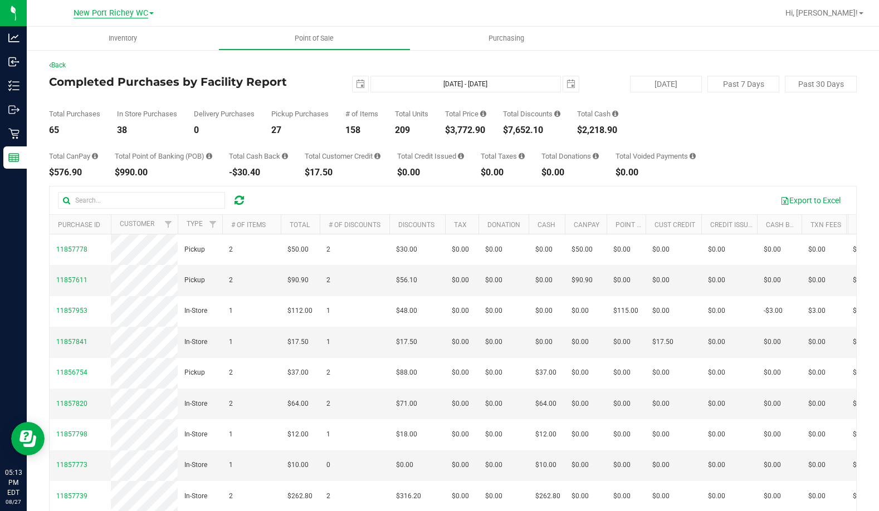
click at [133, 17] on span "New Port Richey WC" at bounding box center [111, 13] width 75 height 10
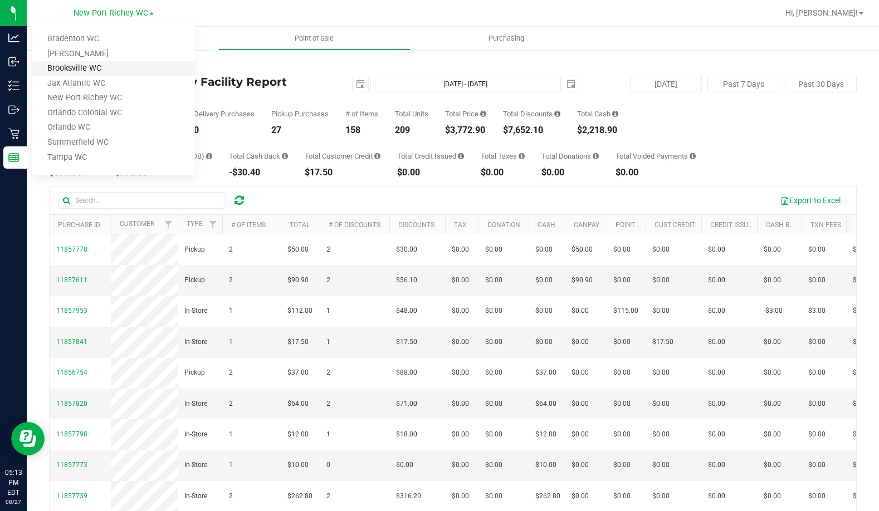
click at [123, 67] on link "Brooksville WC" at bounding box center [113, 68] width 163 height 15
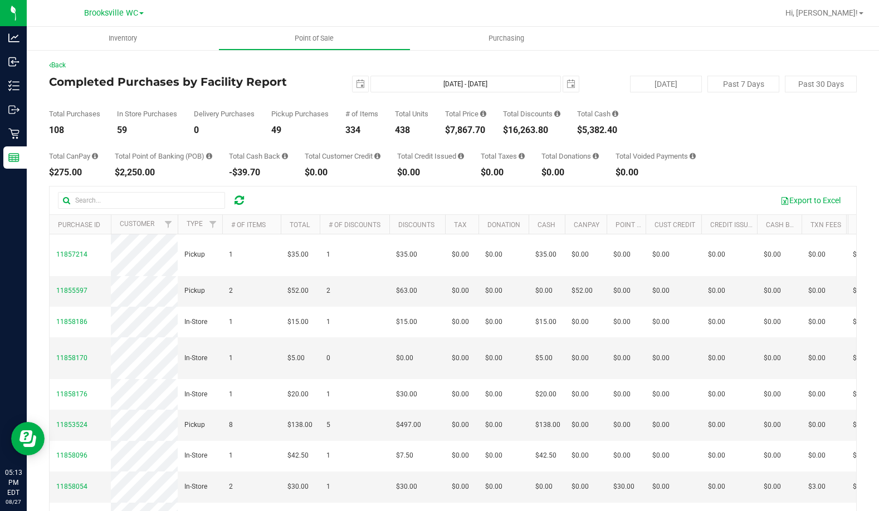
click at [214, 77] on h4 "Completed Purchases by Facility Report" at bounding box center [183, 82] width 269 height 12
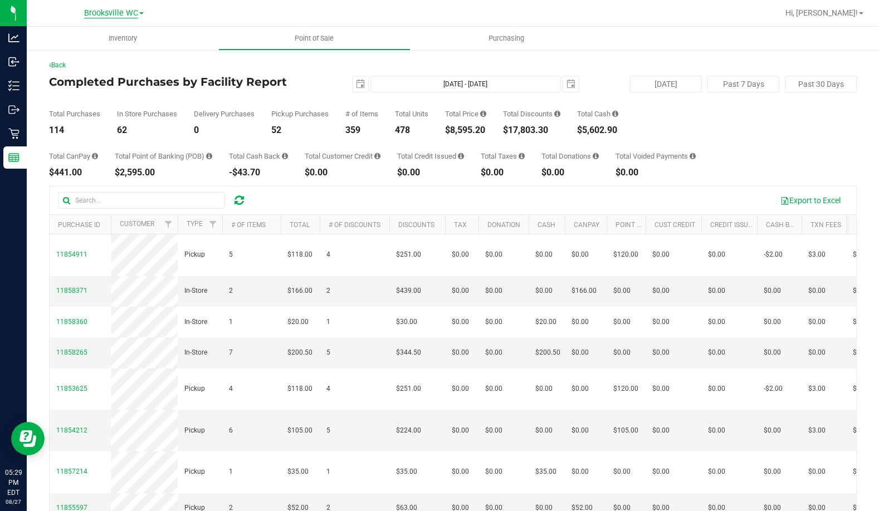
click at [100, 12] on span "Brooksville WC" at bounding box center [111, 13] width 54 height 10
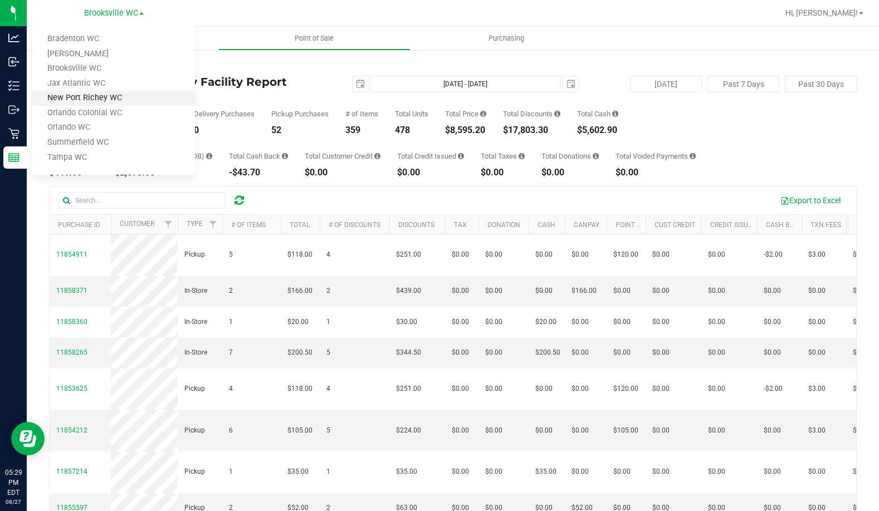
click at [91, 99] on link "New Port Richey WC" at bounding box center [113, 98] width 163 height 15
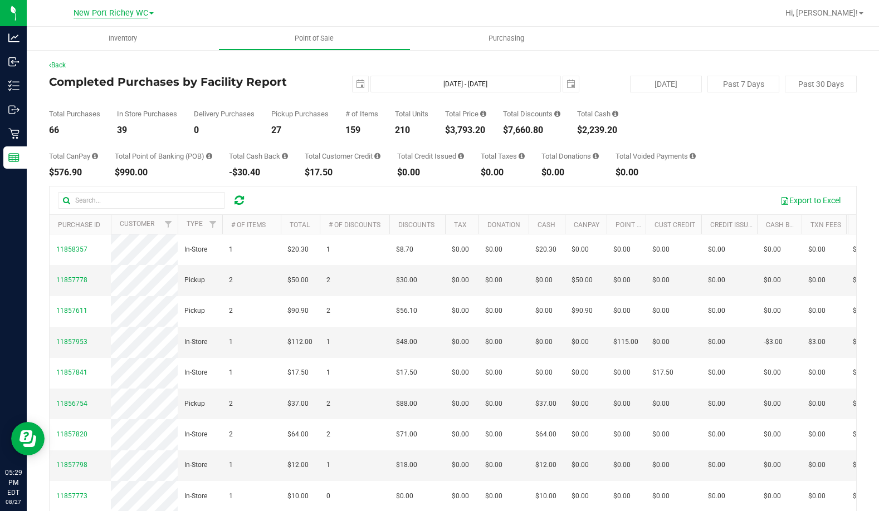
click at [84, 9] on span "New Port Richey WC" at bounding box center [111, 13] width 75 height 10
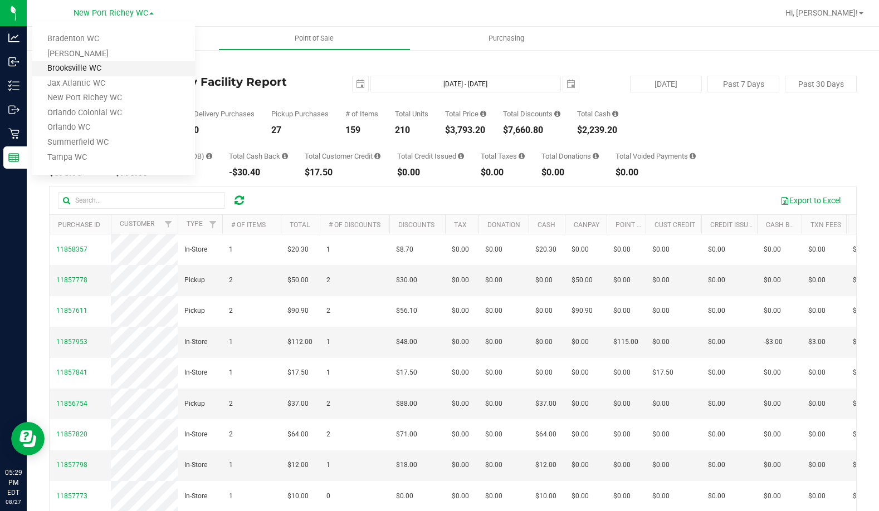
click at [87, 66] on link "Brooksville WC" at bounding box center [113, 68] width 163 height 15
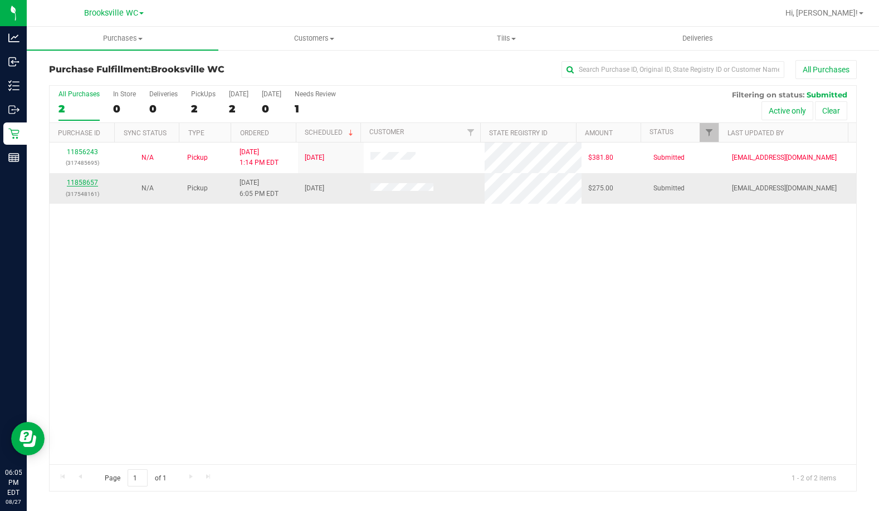
click at [72, 182] on link "11858657" at bounding box center [82, 183] width 31 height 8
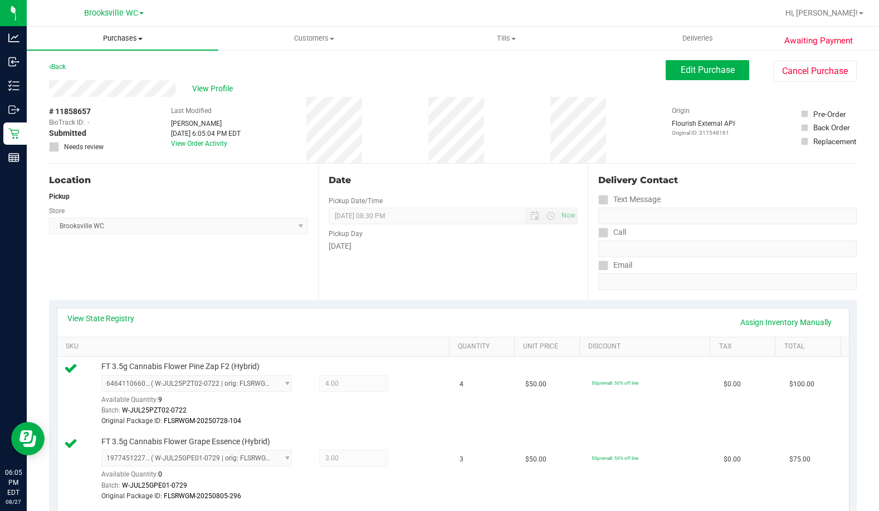
click at [119, 41] on span "Purchases" at bounding box center [123, 38] width 192 height 10
click at [91, 81] on span "Fulfillment" at bounding box center [61, 80] width 69 height 9
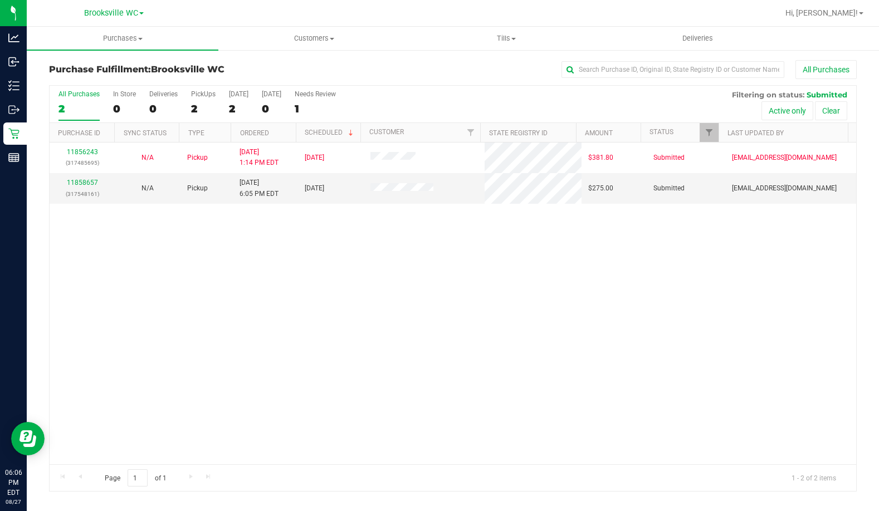
click at [518, 260] on div "11856243 (317485695) N/A Pickup 8/27/2025 1:14 PM EDT 8/27/2025 $381.80 Submitt…" at bounding box center [453, 304] width 807 height 322
drag, startPoint x: 236, startPoint y: 307, endPoint x: 237, endPoint y: 266, distance: 41.2
click at [236, 307] on div "11856243 (317485695) N/A Pickup 8/27/2025 1:14 PM EDT 8/27/2025 $381.80 Submitt…" at bounding box center [453, 304] width 807 height 322
click at [83, 191] on link "11858790" at bounding box center [82, 188] width 31 height 8
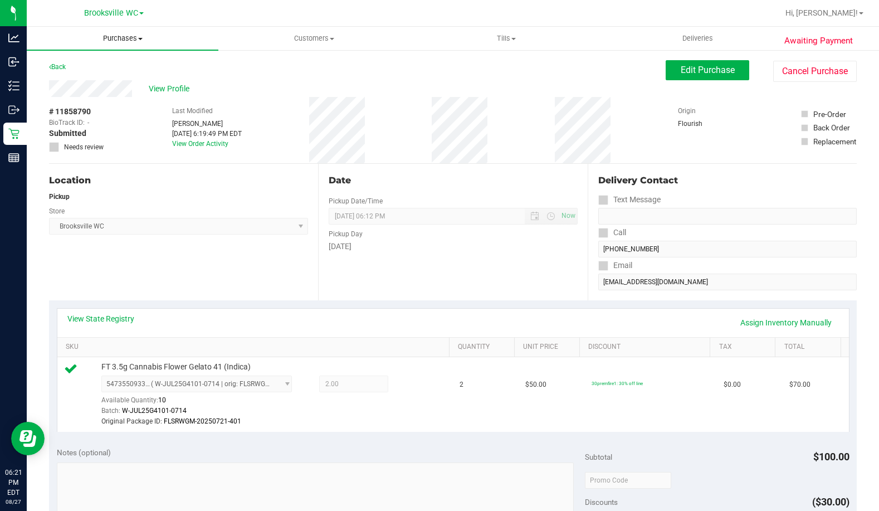
click at [101, 41] on span "Purchases" at bounding box center [123, 38] width 192 height 10
click at [110, 85] on li "Fulfillment" at bounding box center [123, 80] width 192 height 13
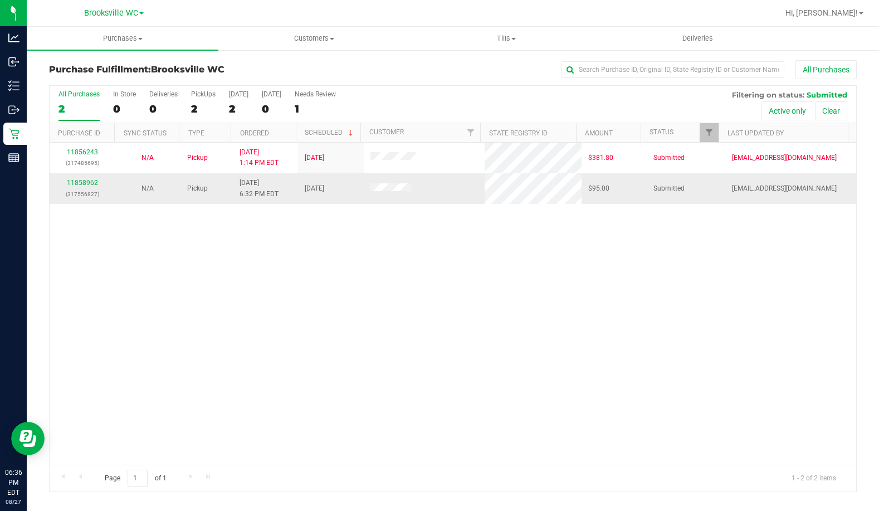
click at [85, 175] on td "11858962 (317556827)" at bounding box center [82, 188] width 65 height 30
click at [84, 182] on link "11858962" at bounding box center [82, 183] width 31 height 8
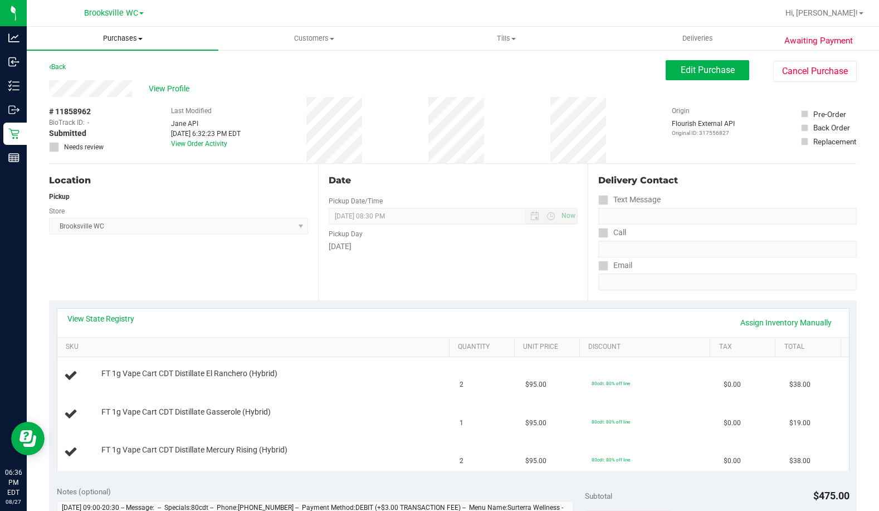
click at [110, 42] on span "Purchases" at bounding box center [123, 38] width 192 height 10
click at [94, 76] on li "Fulfillment" at bounding box center [123, 80] width 192 height 13
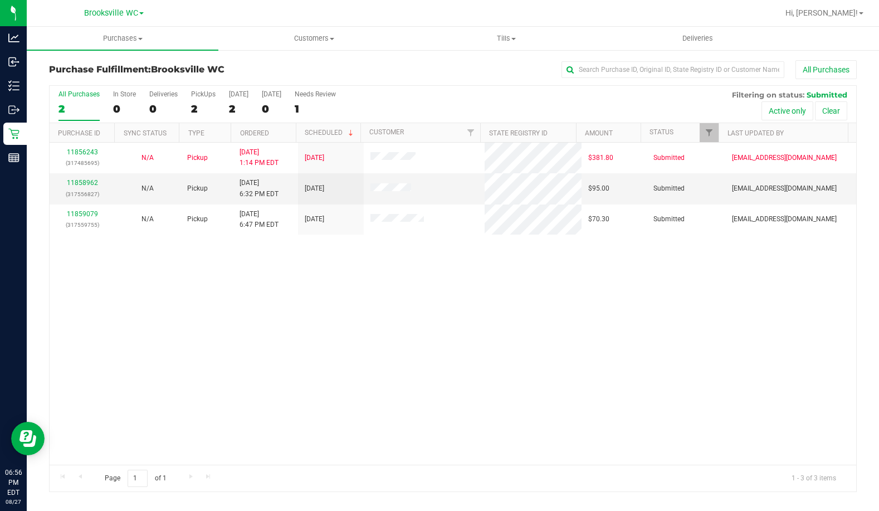
click at [212, 356] on div "11856243 (317485695) N/A Pickup 8/27/2025 1:14 PM EDT 8/27/2025 $381.80 Submitt…" at bounding box center [453, 304] width 807 height 322
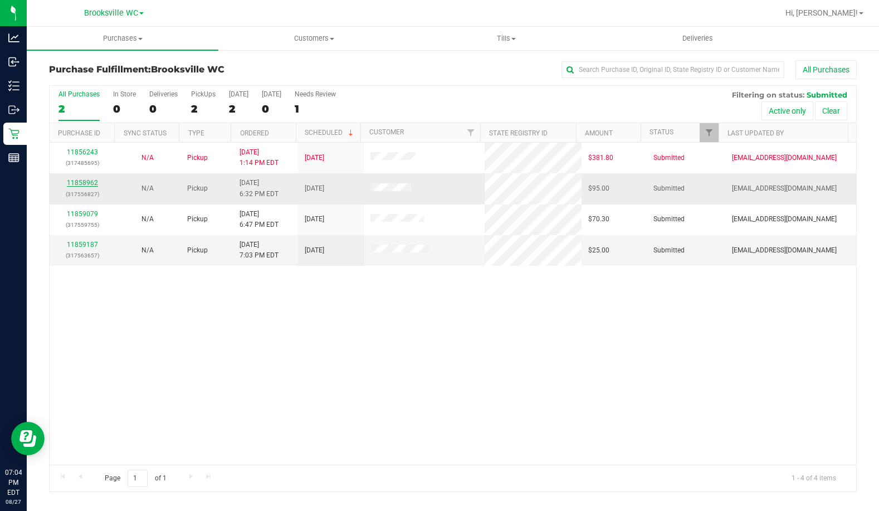
click at [86, 184] on link "11858962" at bounding box center [82, 183] width 31 height 8
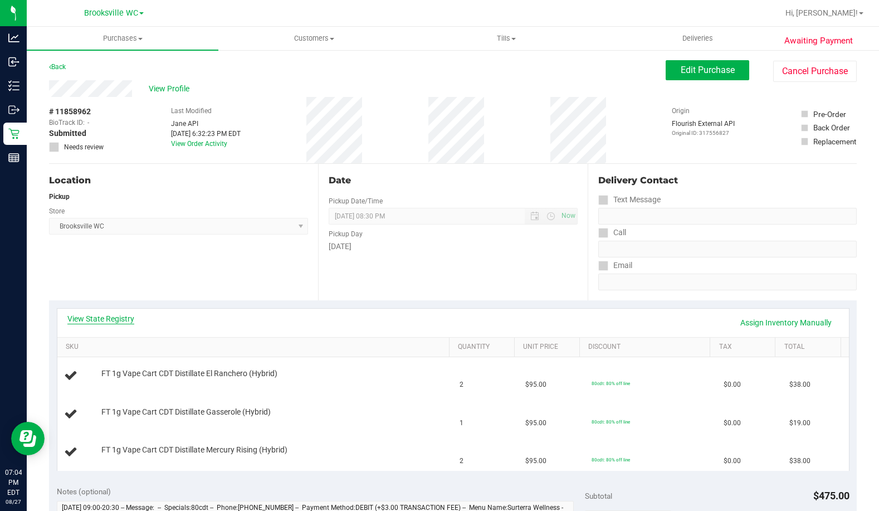
click at [102, 320] on link "View State Registry" at bounding box center [100, 318] width 67 height 11
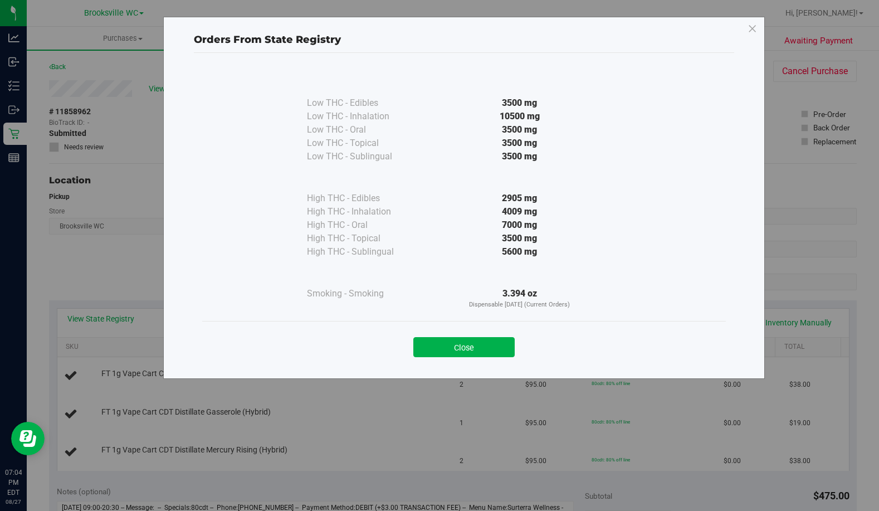
click at [462, 358] on div "Close" at bounding box center [464, 343] width 524 height 45
click at [462, 355] on button "Close" at bounding box center [463, 347] width 101 height 20
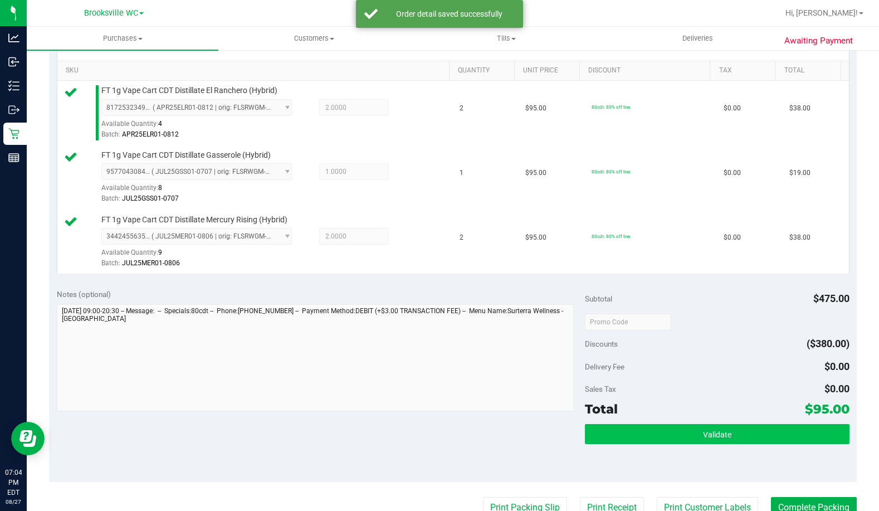
scroll to position [334, 0]
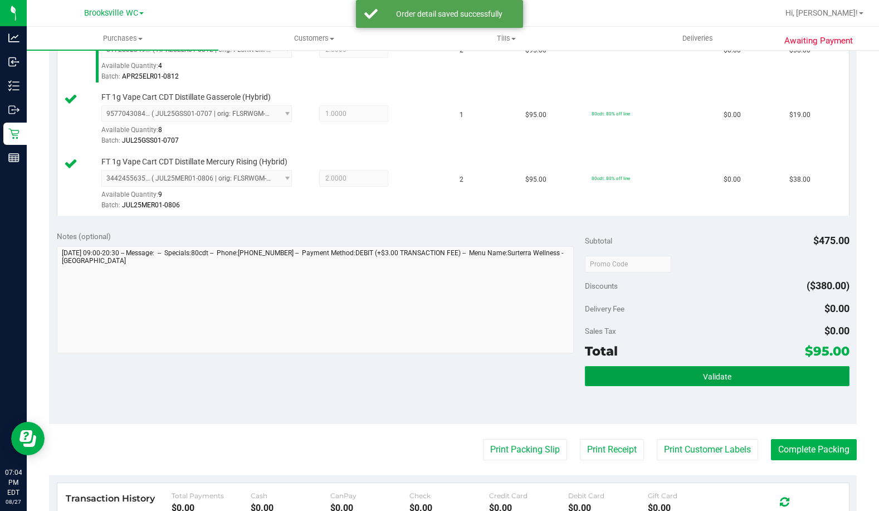
click at [703, 379] on span "Validate" at bounding box center [717, 376] width 28 height 9
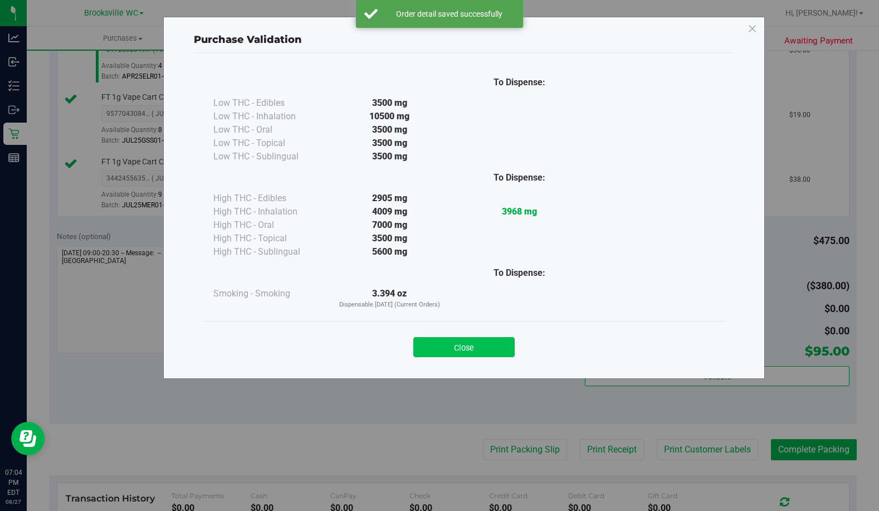
click at [469, 350] on button "Close" at bounding box center [463, 347] width 101 height 20
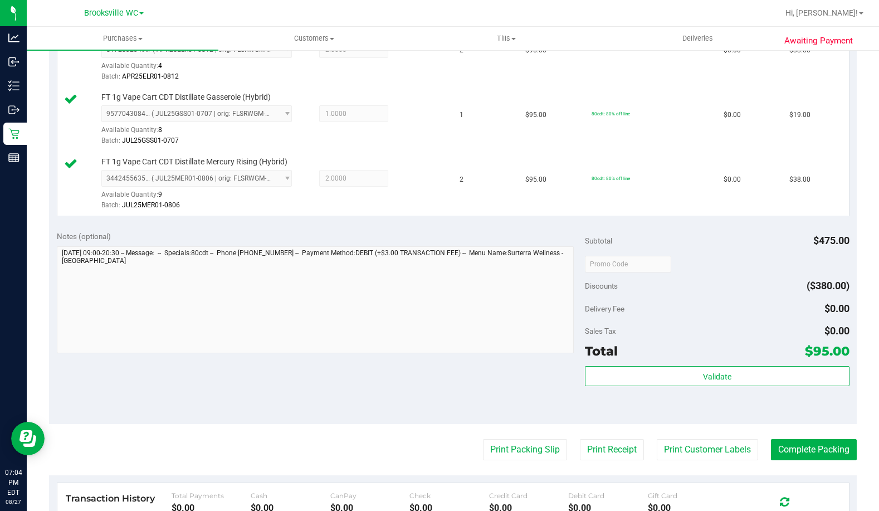
click at [512, 433] on purchase-details "Back Edit Purchase Cancel Purchase View Profile # 11858962 BioTrack ID: - Submi…" at bounding box center [453, 205] width 808 height 958
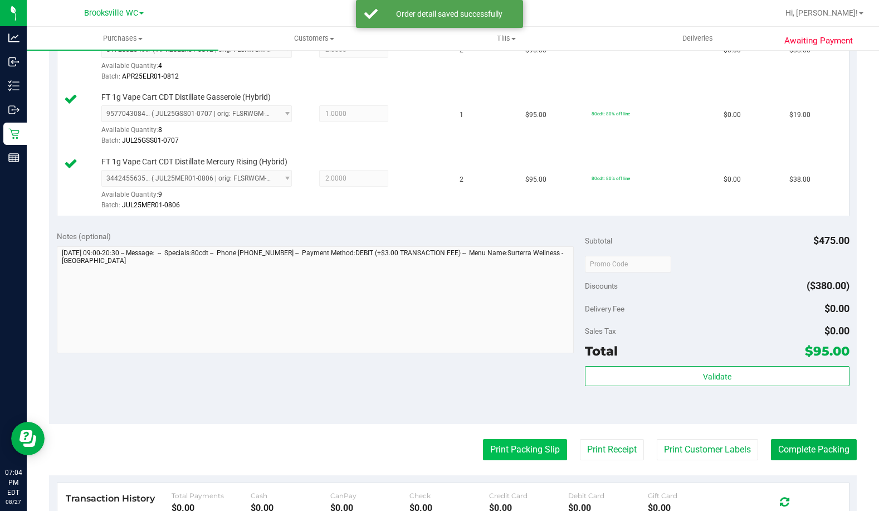
click at [512, 440] on button "Print Packing Slip" at bounding box center [525, 449] width 84 height 21
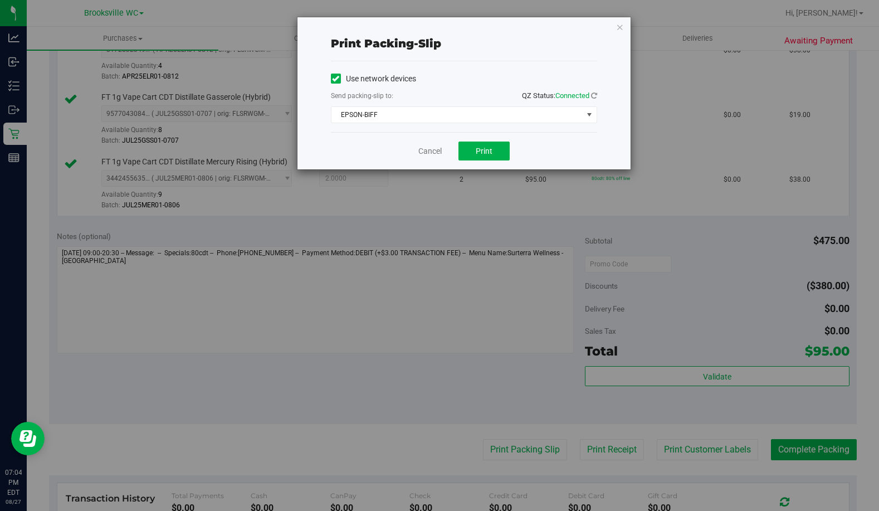
click at [491, 163] on div "Cancel Print" at bounding box center [464, 150] width 266 height 37
click at [486, 143] on button "Print" at bounding box center [483, 150] width 51 height 19
click at [422, 153] on link "Cancel" at bounding box center [429, 151] width 23 height 12
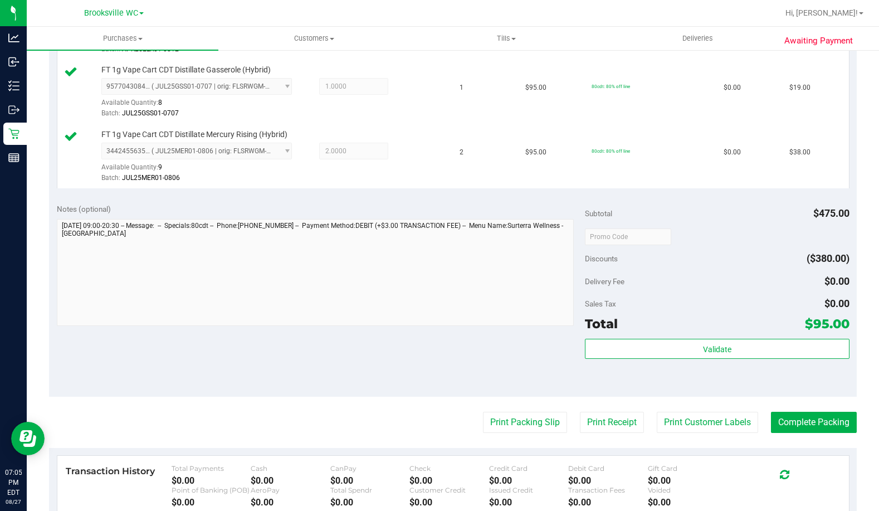
scroll to position [390, 0]
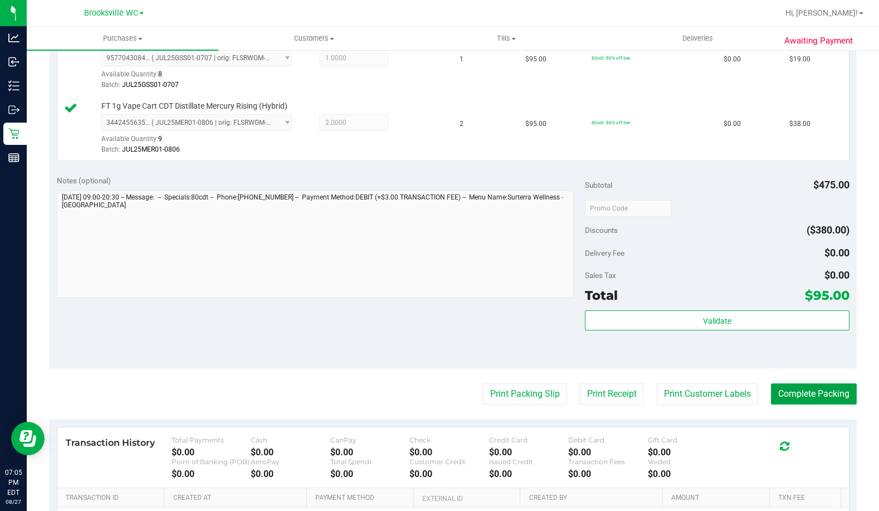
click at [778, 392] on button "Complete Packing" at bounding box center [814, 393] width 86 height 21
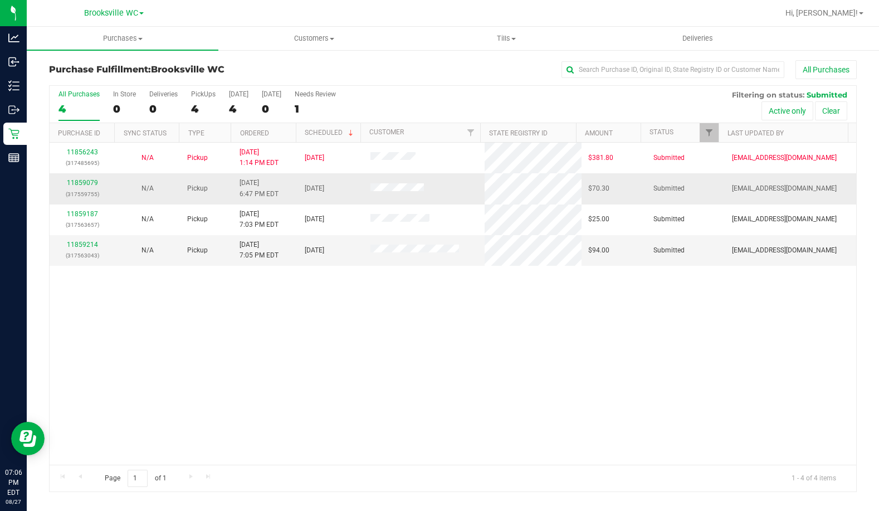
click at [85, 191] on p "(317559755)" at bounding box center [82, 194] width 52 height 11
click at [85, 182] on link "11859079" at bounding box center [82, 183] width 31 height 8
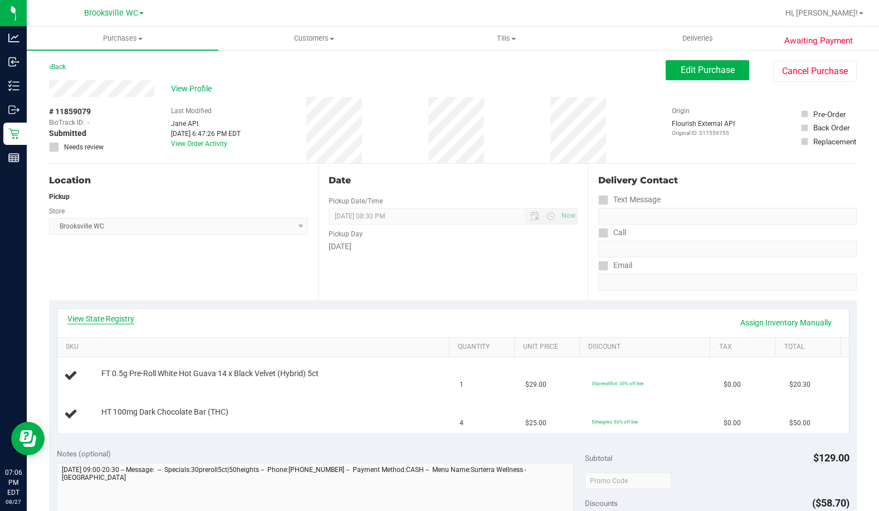
click at [117, 318] on link "View State Registry" at bounding box center [100, 318] width 67 height 11
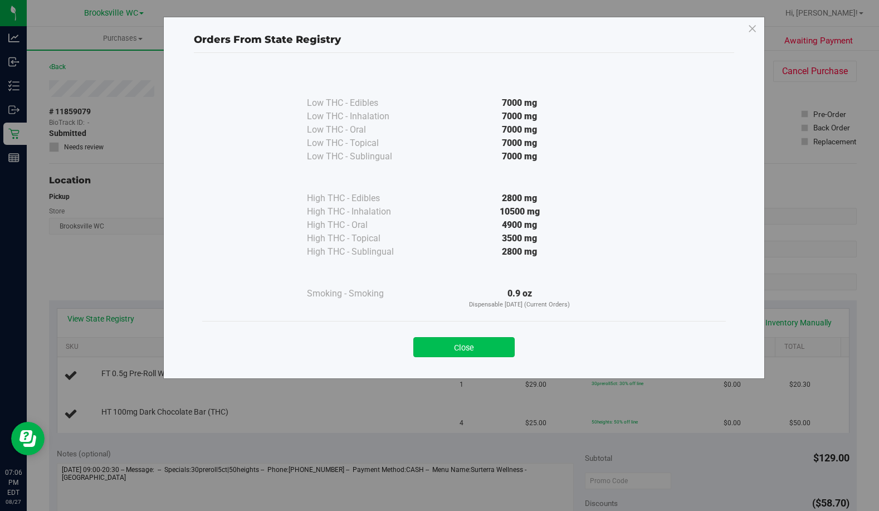
click at [449, 347] on button "Close" at bounding box center [463, 347] width 101 height 20
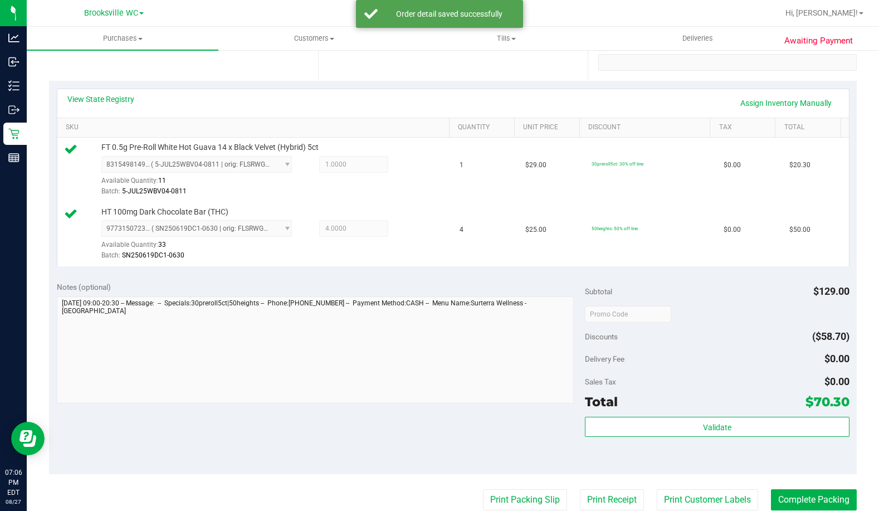
scroll to position [279, 0]
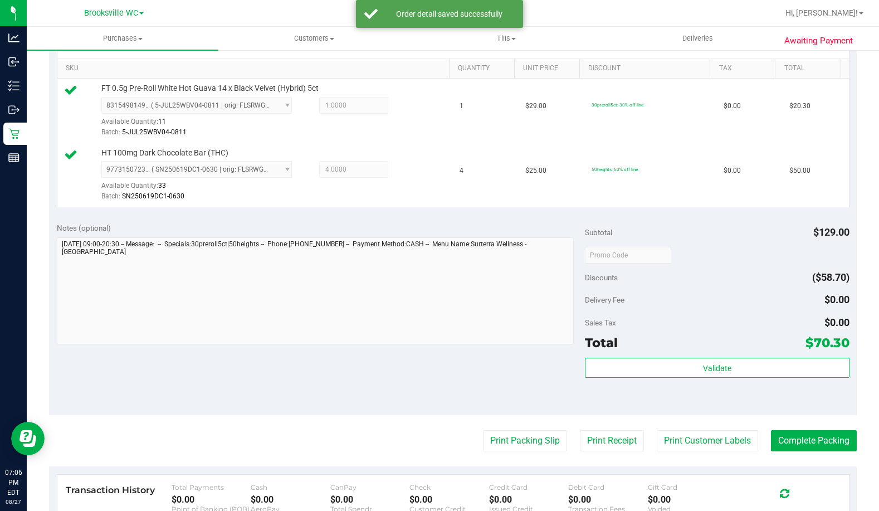
click at [651, 382] on div "Validate" at bounding box center [717, 383] width 264 height 50
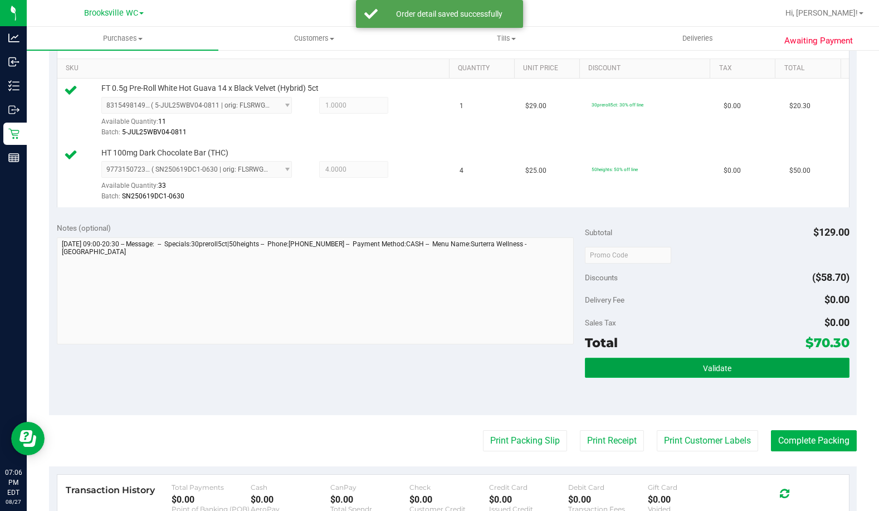
click at [663, 368] on button "Validate" at bounding box center [717, 368] width 264 height 20
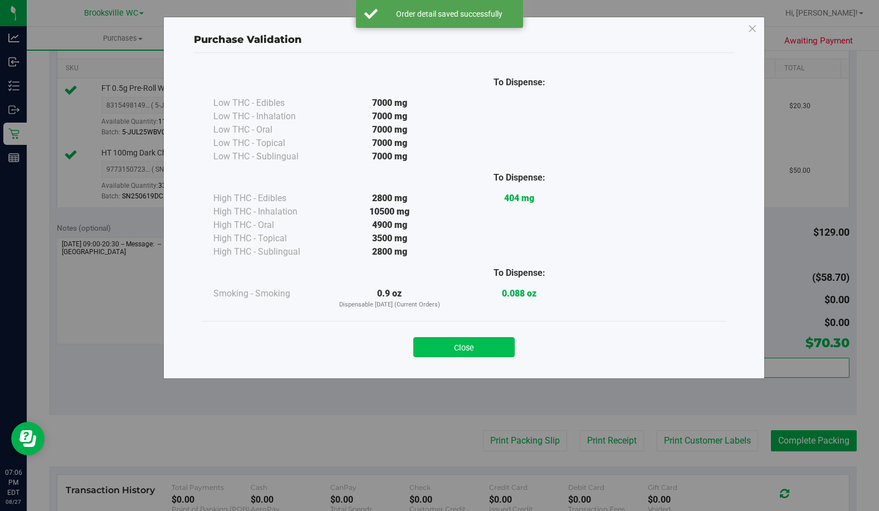
click at [494, 354] on button "Close" at bounding box center [463, 347] width 101 height 20
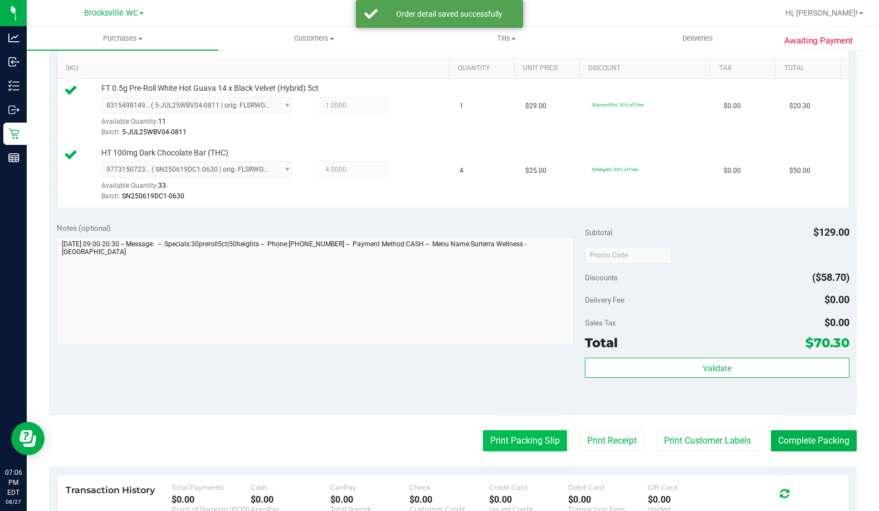
click at [529, 438] on button "Print Packing Slip" at bounding box center [525, 440] width 84 height 21
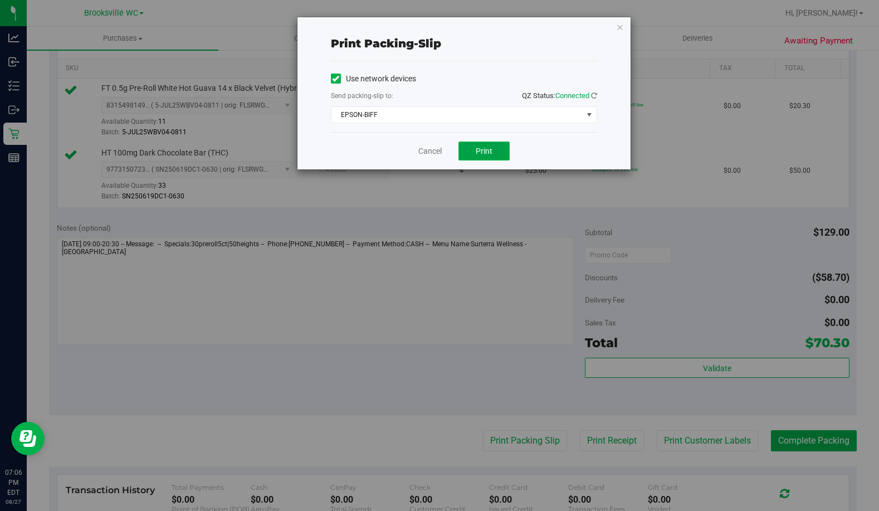
click at [496, 153] on button "Print" at bounding box center [483, 150] width 51 height 19
click at [422, 148] on link "Cancel" at bounding box center [429, 151] width 23 height 12
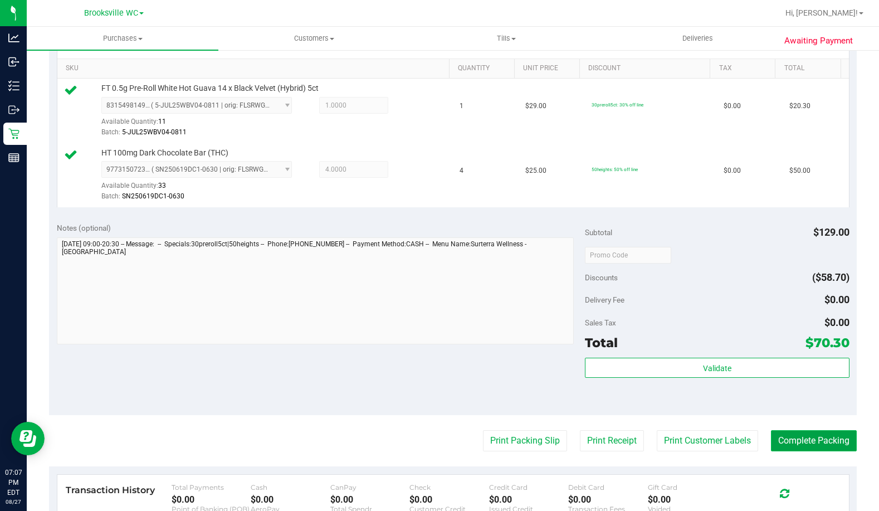
click at [824, 442] on button "Complete Packing" at bounding box center [814, 440] width 86 height 21
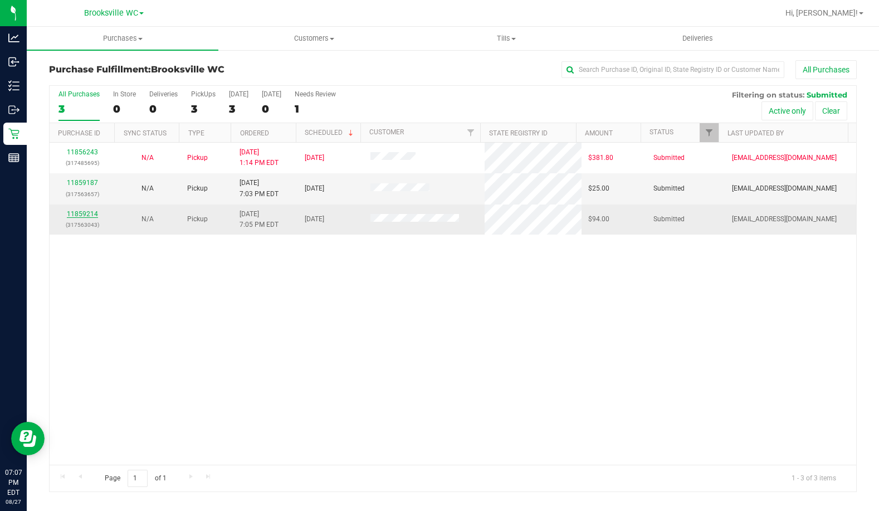
click at [86, 212] on link "11859214" at bounding box center [82, 214] width 31 height 8
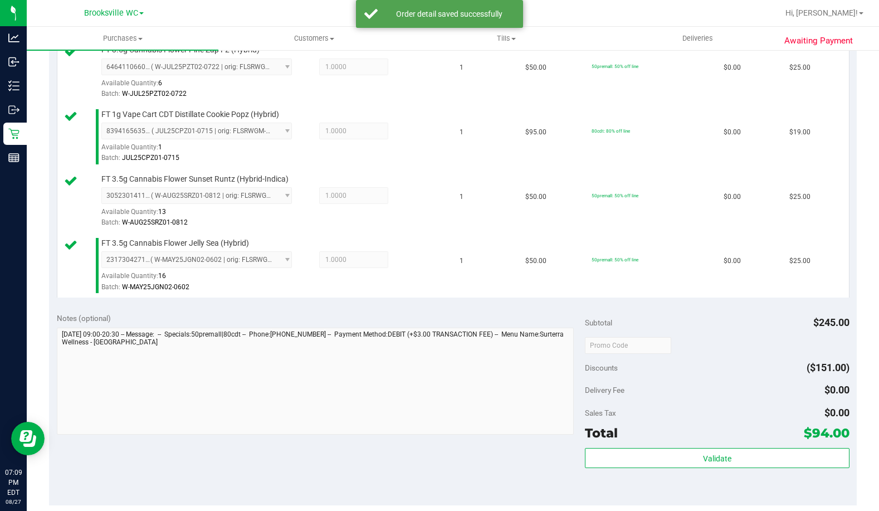
scroll to position [446, 0]
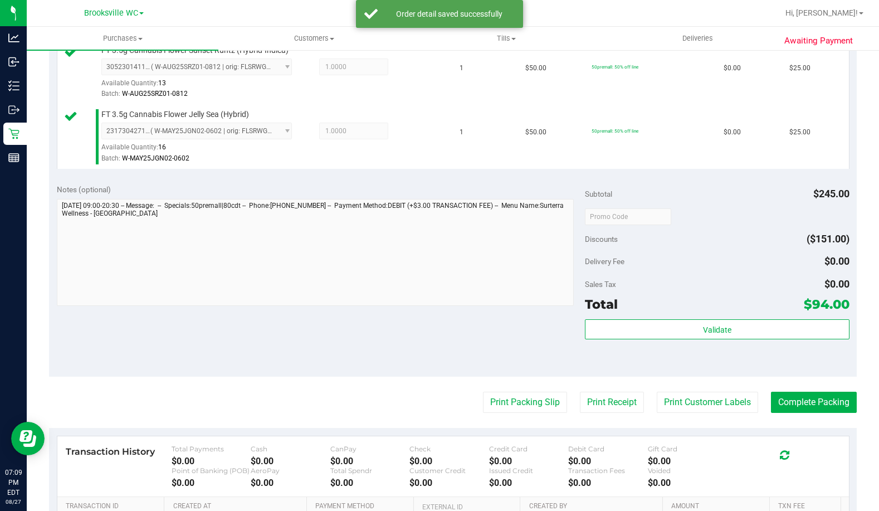
click at [710, 345] on div "Validate" at bounding box center [717, 344] width 264 height 50
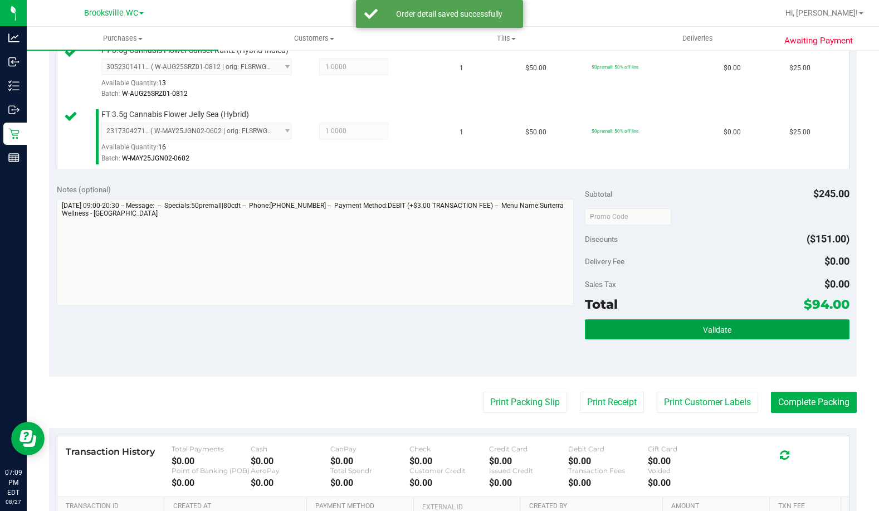
click at [711, 337] on button "Validate" at bounding box center [717, 329] width 264 height 20
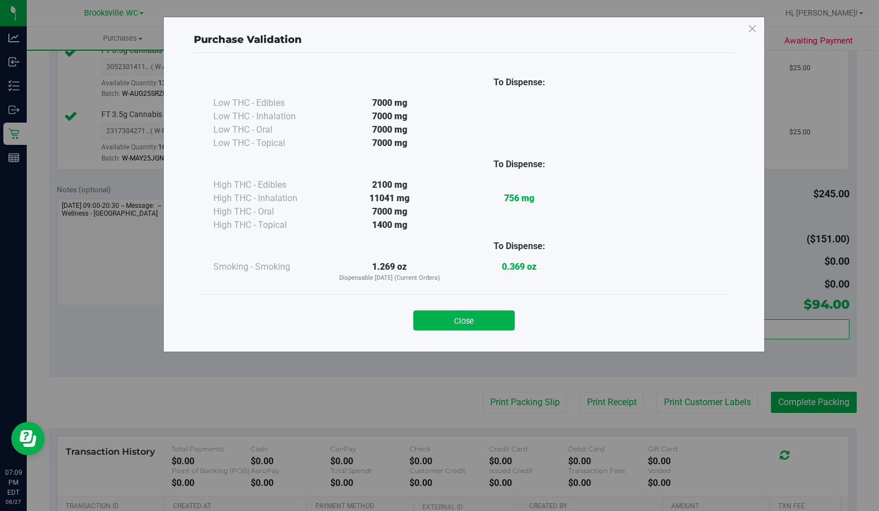
click at [460, 337] on div "Close" at bounding box center [464, 316] width 524 height 45
click at [466, 320] on button "Close" at bounding box center [463, 320] width 101 height 20
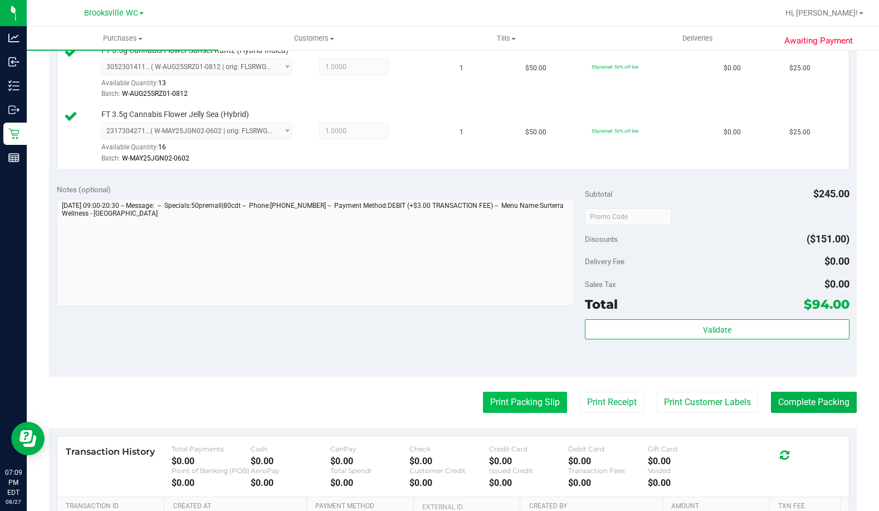
click at [549, 408] on button "Print Packing Slip" at bounding box center [525, 402] width 84 height 21
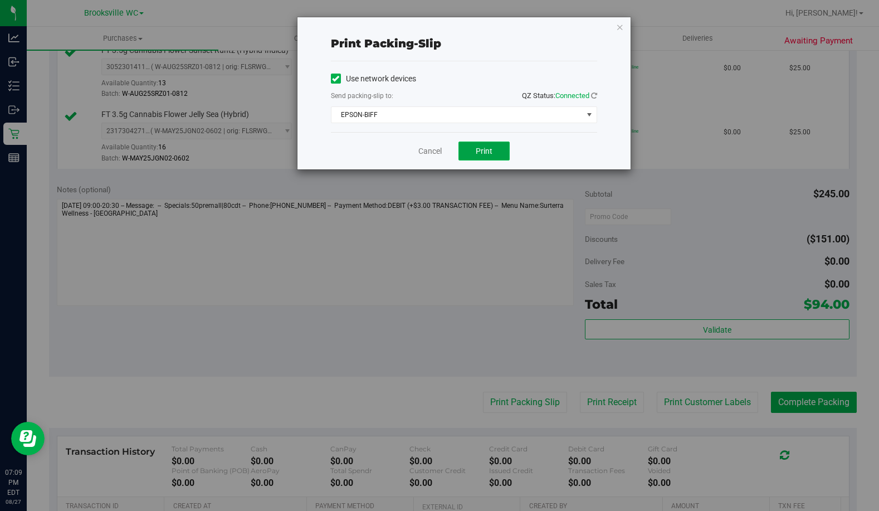
click at [489, 149] on span "Print" at bounding box center [484, 151] width 17 height 9
click at [421, 149] on link "Cancel" at bounding box center [429, 151] width 23 height 12
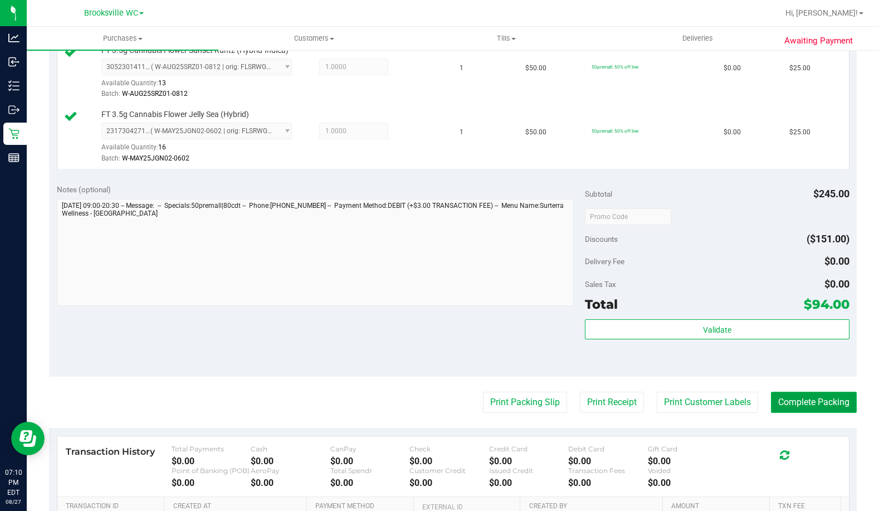
click at [828, 398] on button "Complete Packing" at bounding box center [814, 402] width 86 height 21
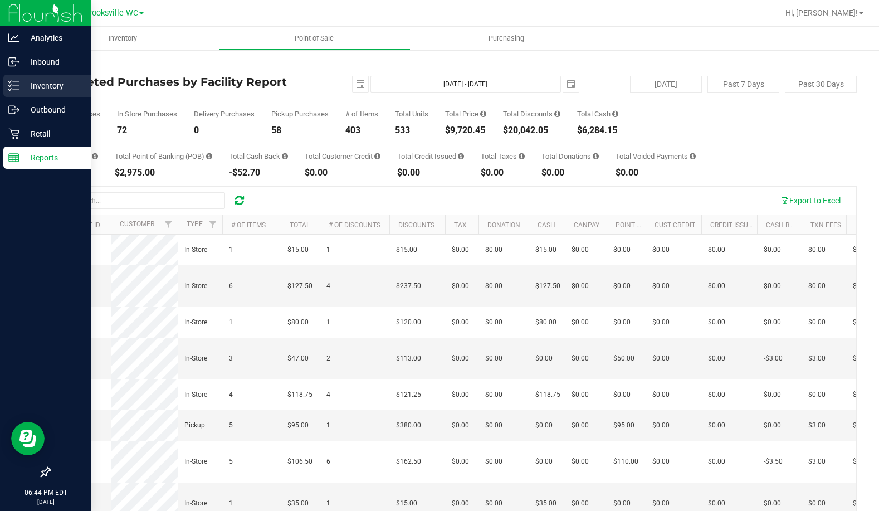
click at [27, 79] on p "Inventory" at bounding box center [52, 85] width 67 height 13
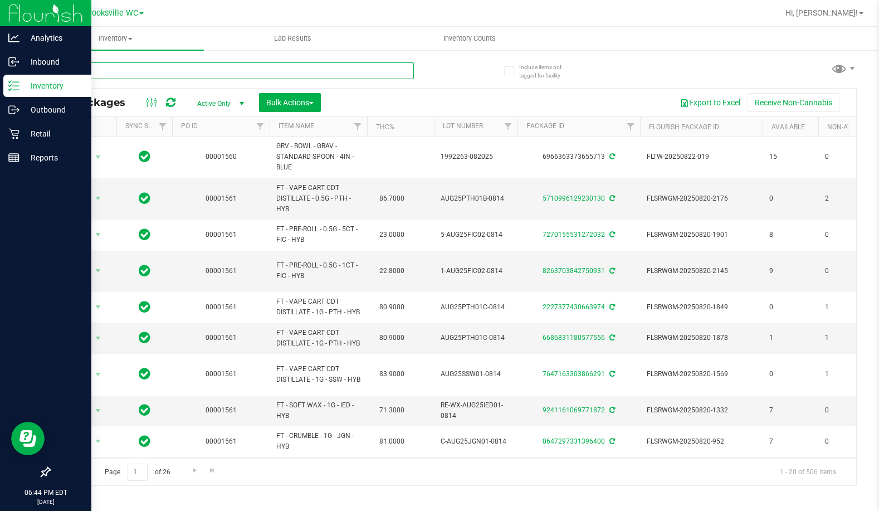
click at [195, 76] on input "text" at bounding box center [231, 70] width 365 height 17
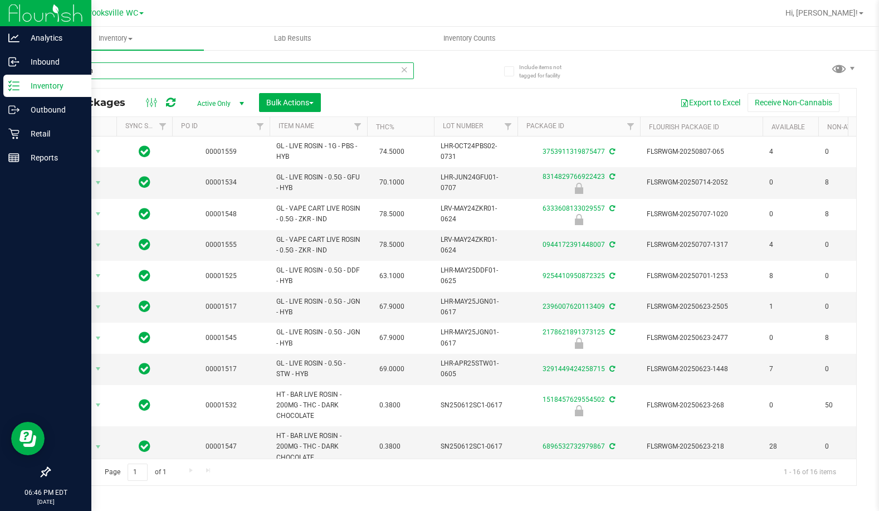
type input "live rosin"
click at [22, 169] on link "Reports" at bounding box center [45, 159] width 91 height 24
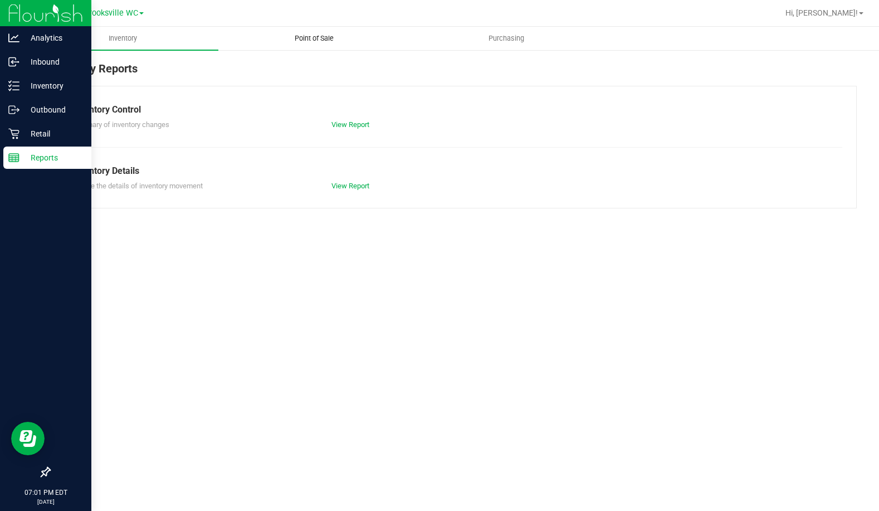
click at [324, 39] on span "Point of Sale" at bounding box center [314, 38] width 69 height 10
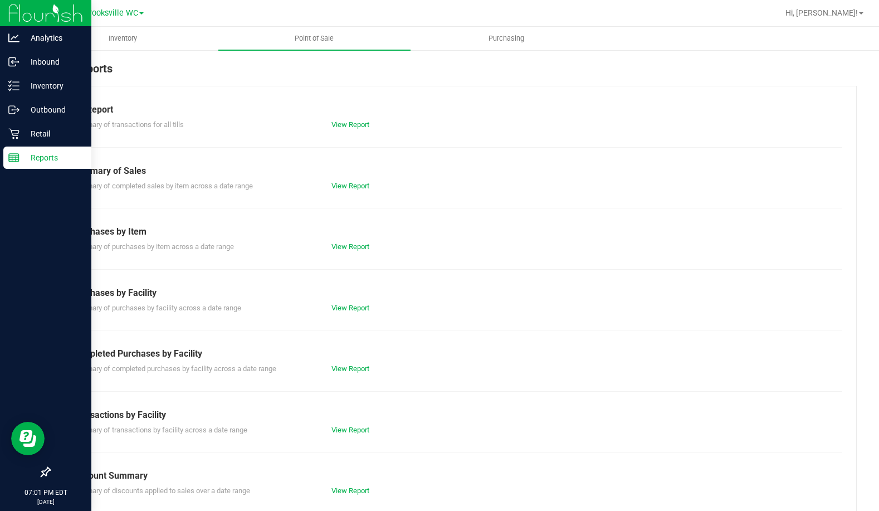
click at [353, 364] on div "View Report" at bounding box center [388, 368] width 130 height 11
click at [334, 363] on div "View Report" at bounding box center [388, 368] width 130 height 11
click at [338, 367] on link "View Report" at bounding box center [350, 368] width 38 height 8
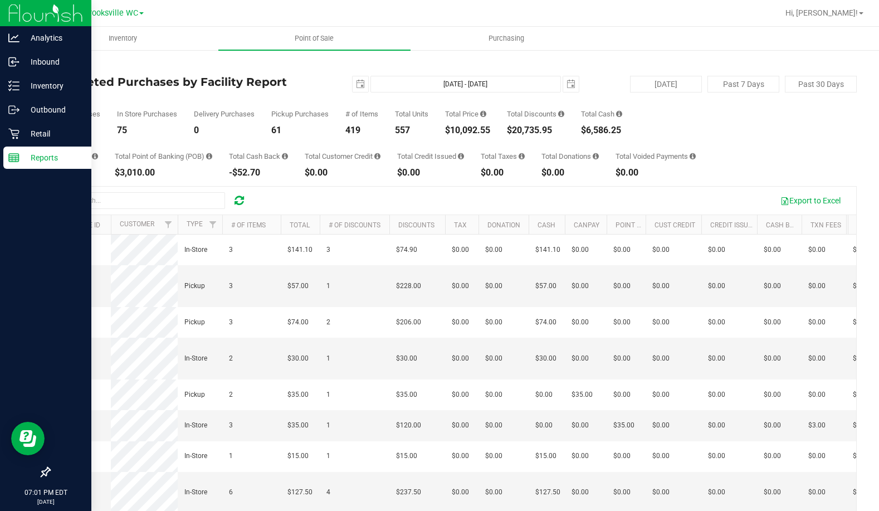
click at [133, 71] on div "Back Completed Purchases by Facility Report 2025-08-27 Aug 27, 2025 - Aug 27, 2…" at bounding box center [453, 322] width 808 height 524
click at [114, 17] on span "Brooksville WC" at bounding box center [111, 13] width 54 height 10
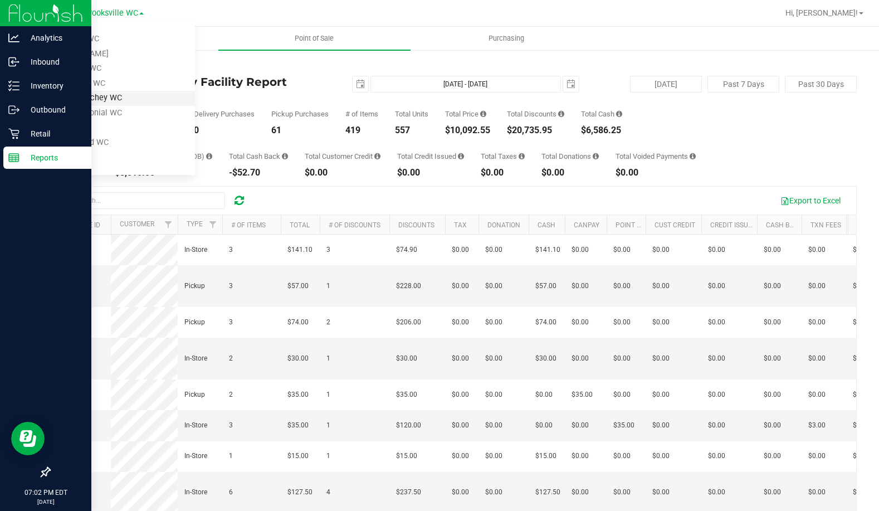
click at [108, 94] on link "New Port Richey WC" at bounding box center [113, 98] width 163 height 15
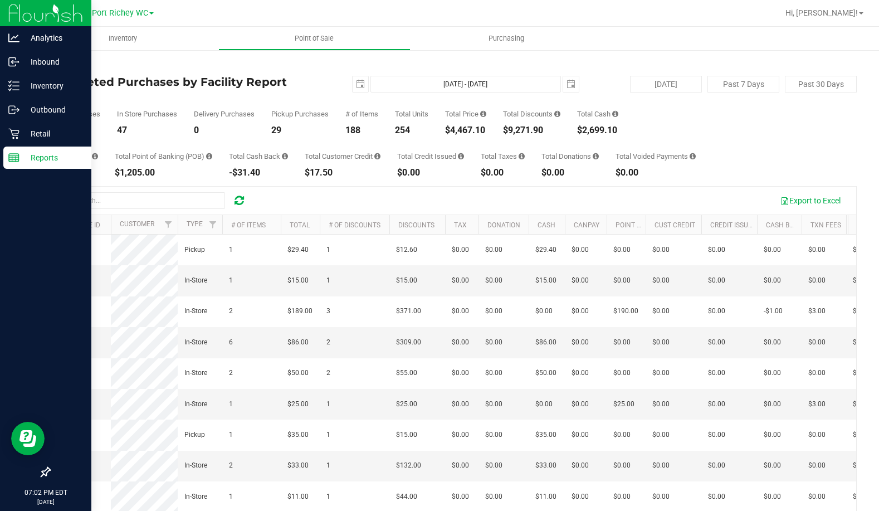
click at [150, 101] on div "Total Purchases 76 In Store Purchases 47 Delivery Purchases 0 Pickup Purchases …" at bounding box center [453, 113] width 808 height 42
click at [115, 16] on span "New Port Richey WC" at bounding box center [111, 13] width 75 height 10
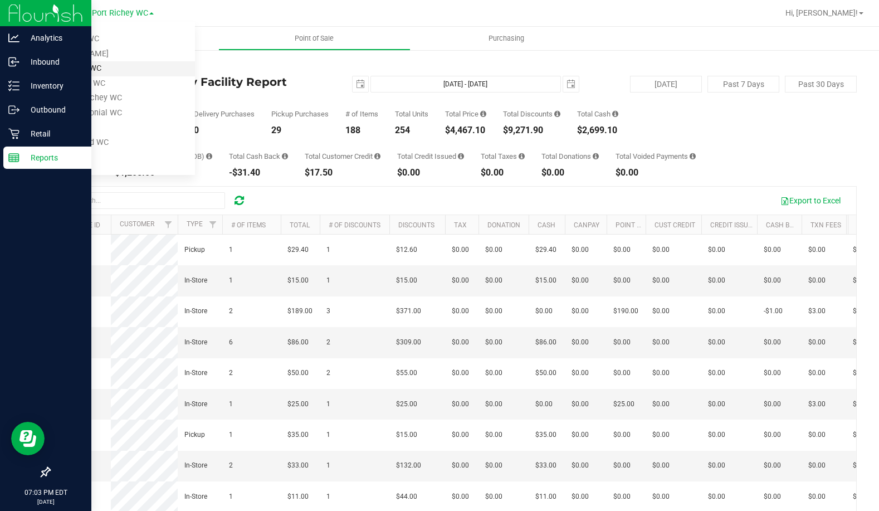
click at [107, 67] on link "Brooksville WC" at bounding box center [113, 68] width 163 height 15
